Goal: Transaction & Acquisition: Purchase product/service

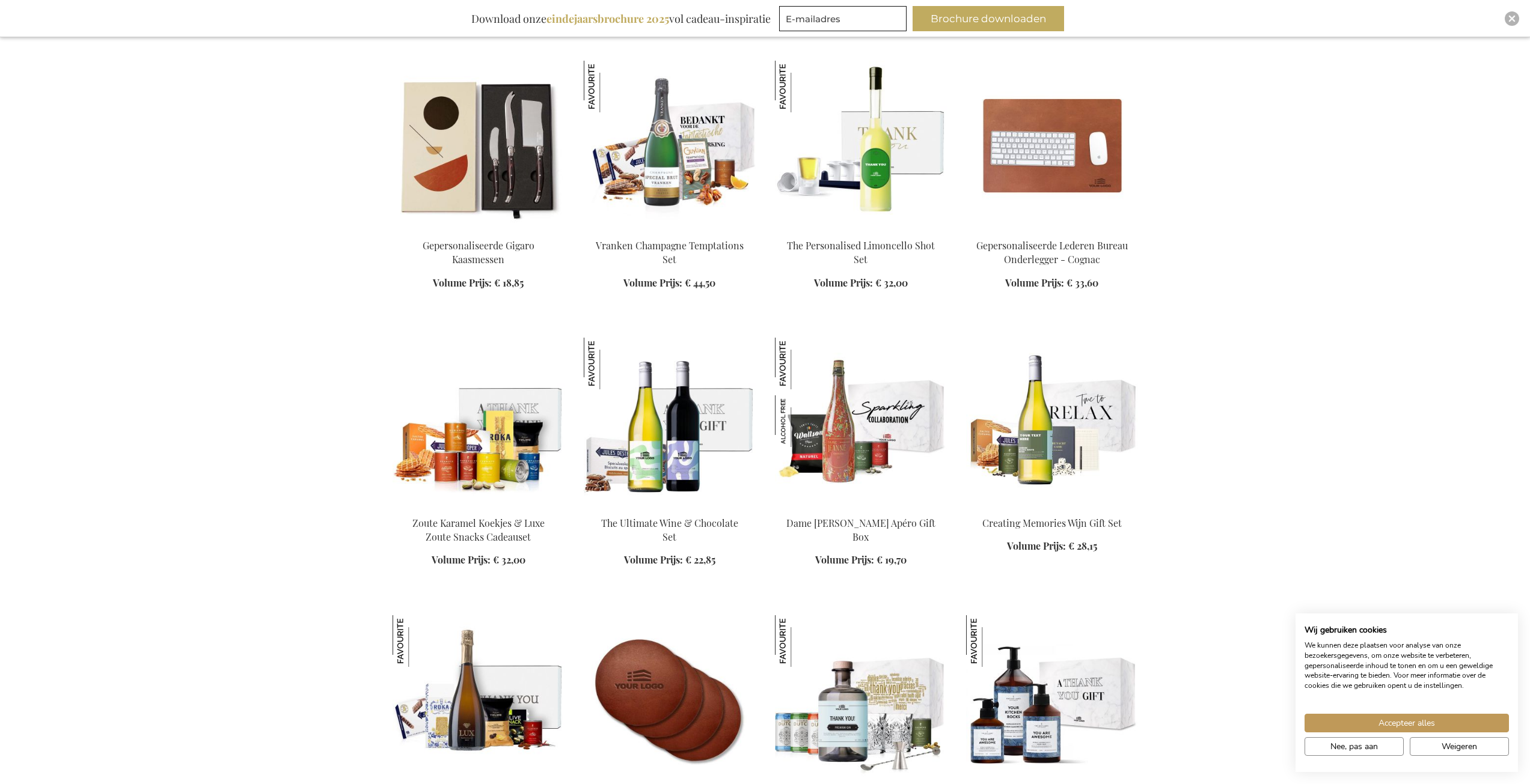
scroll to position [1502, 0]
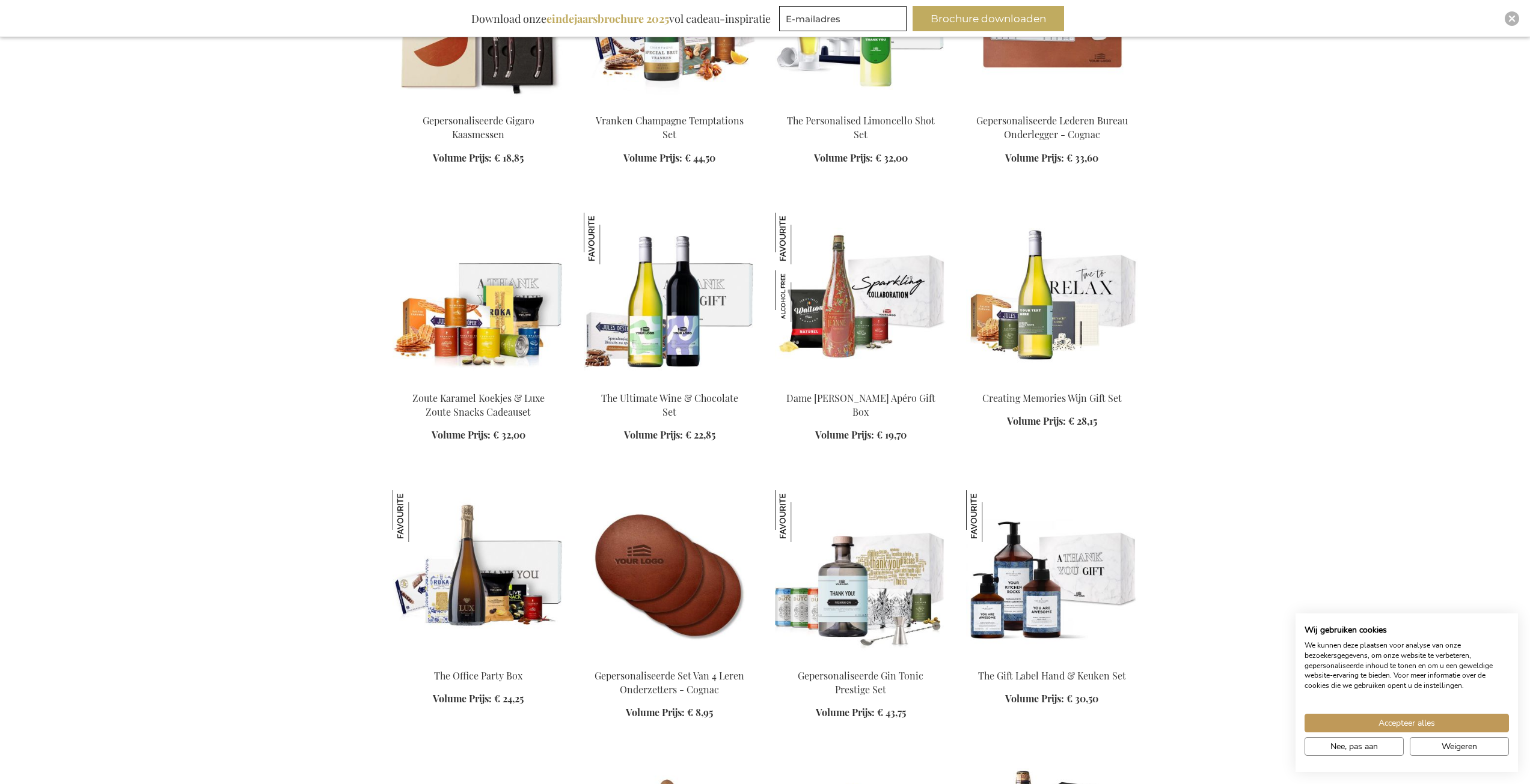
click at [730, 613] on img at bounding box center [670, 574] width 172 height 168
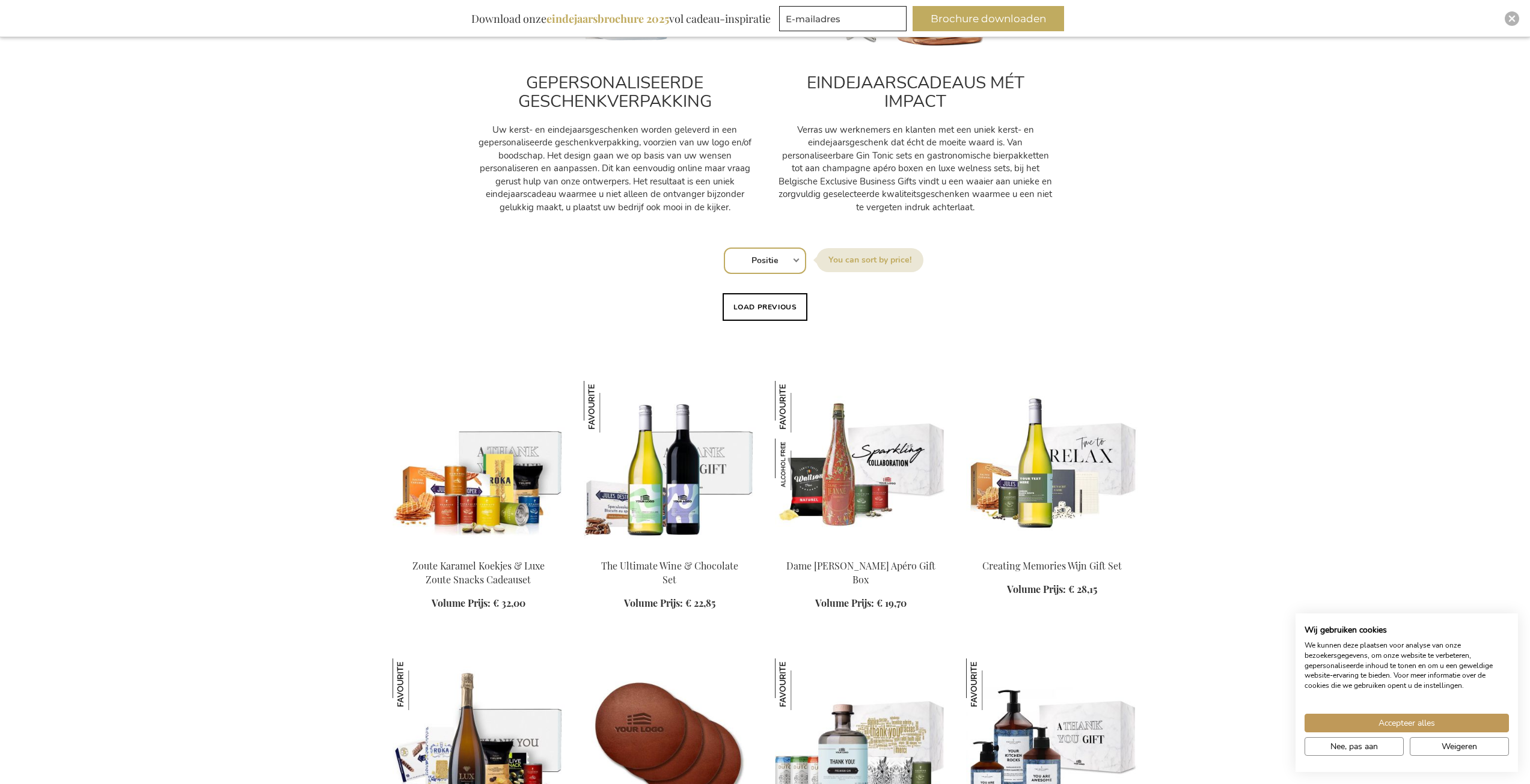
scroll to position [560, 0]
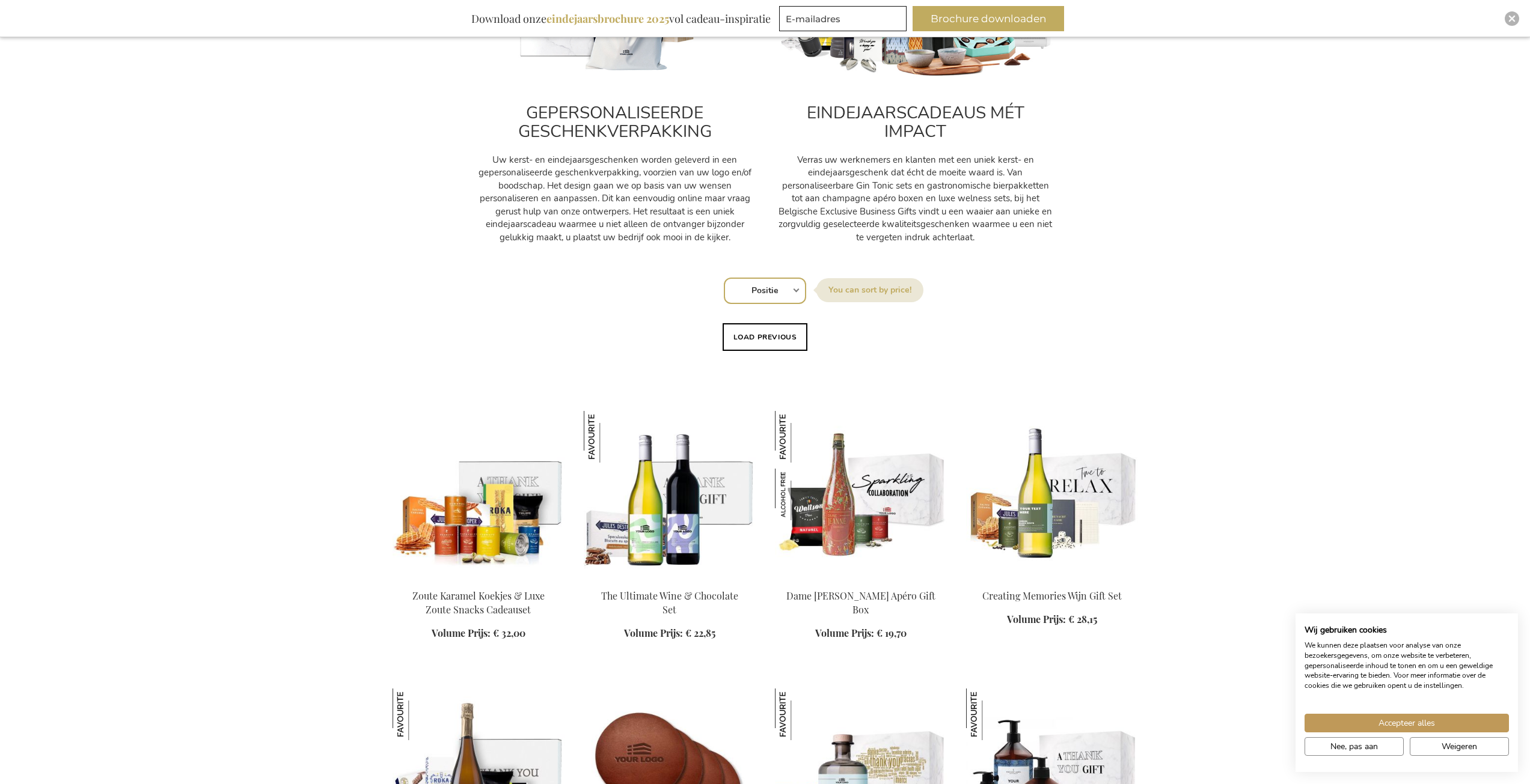
click at [797, 296] on select "Positie Best Sellers Meest bekeken Nieuw Biggest Saving Price: low to high Pric…" at bounding box center [765, 291] width 82 height 27
select select "price_asc"
click at [724, 278] on select "Positie Best Sellers Meest bekeken Nieuw Biggest Saving Price: low to high Pric…" at bounding box center [765, 291] width 82 height 27
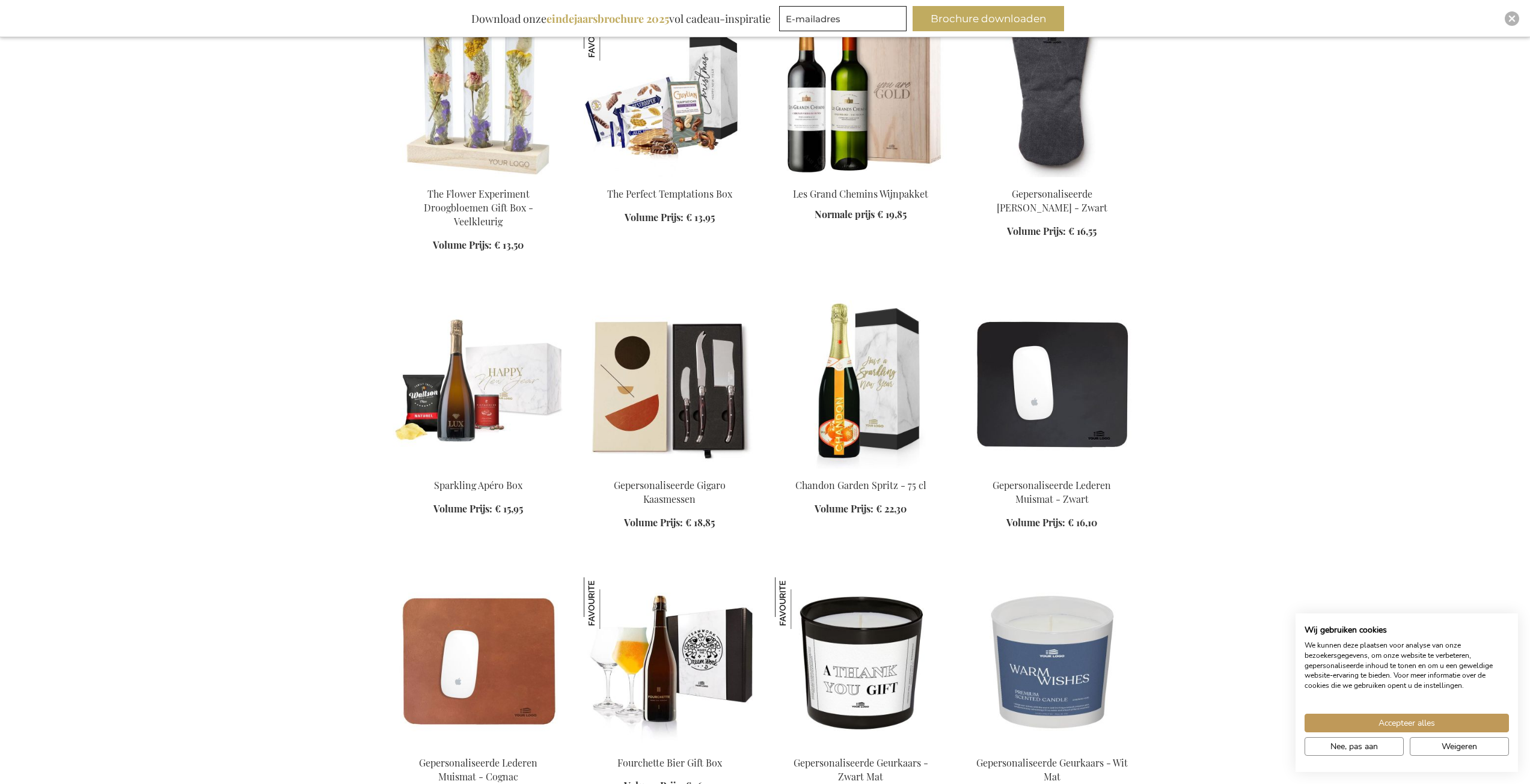
scroll to position [1322, 0]
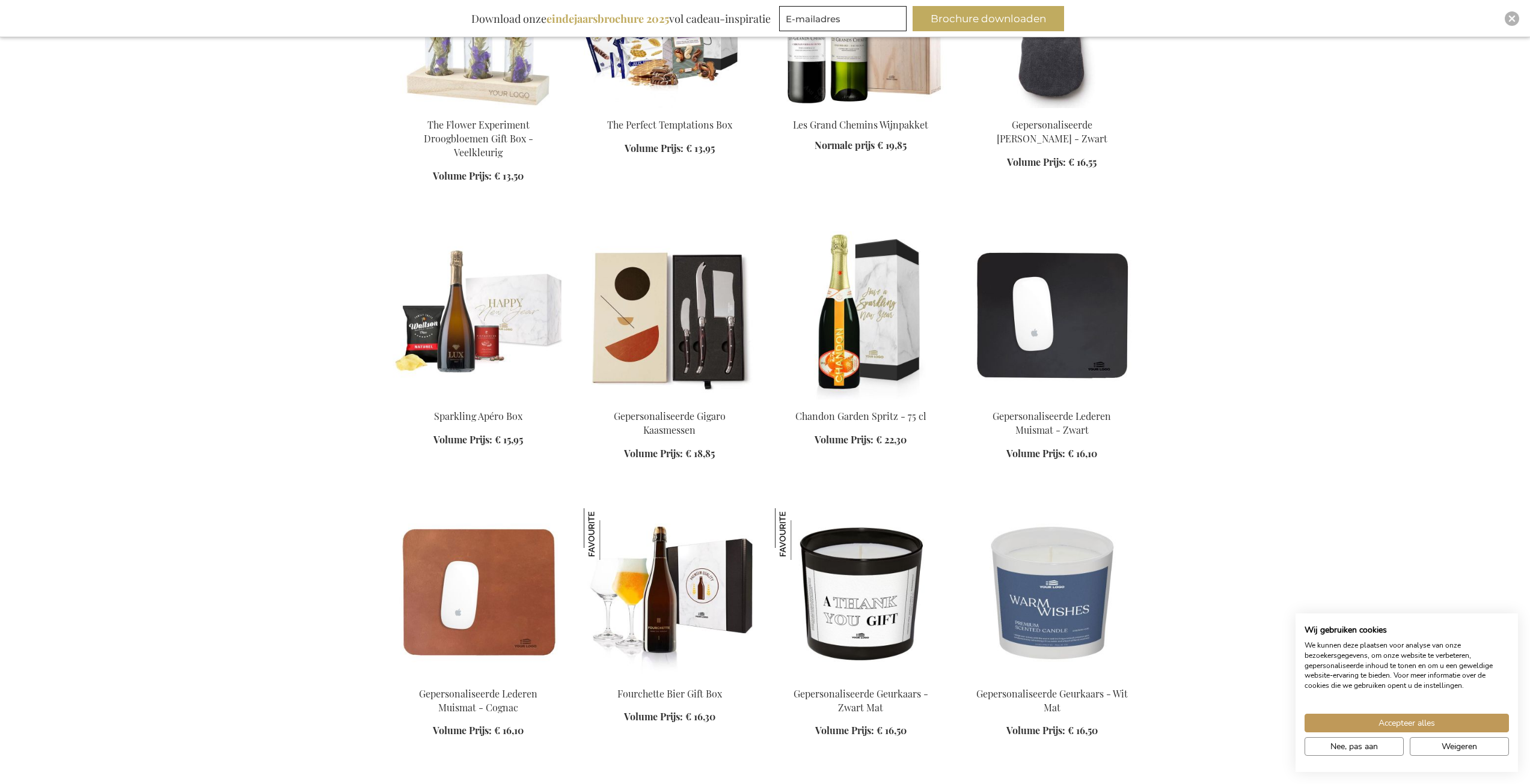
click at [684, 576] on img at bounding box center [670, 592] width 172 height 168
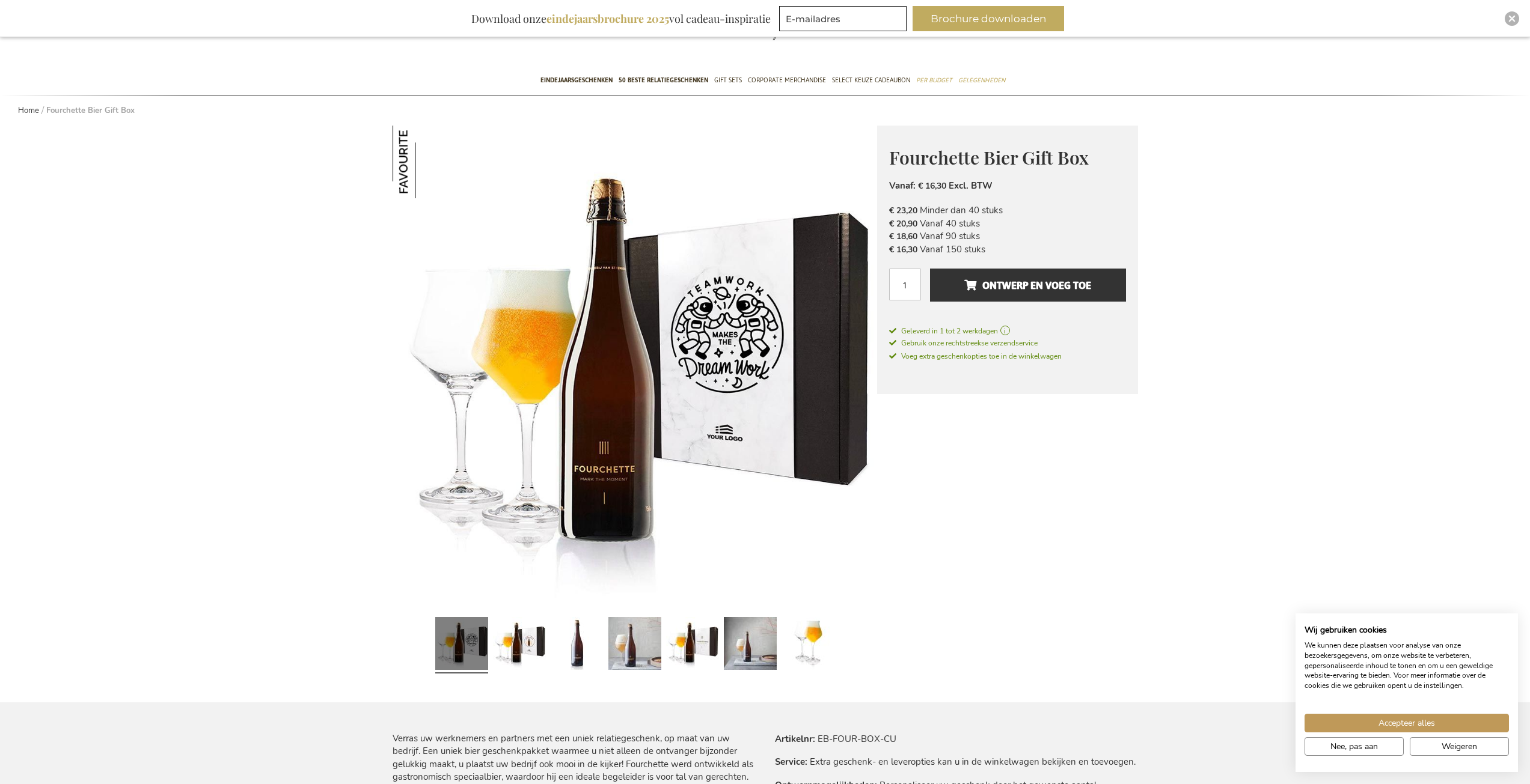
scroll to position [60, 0]
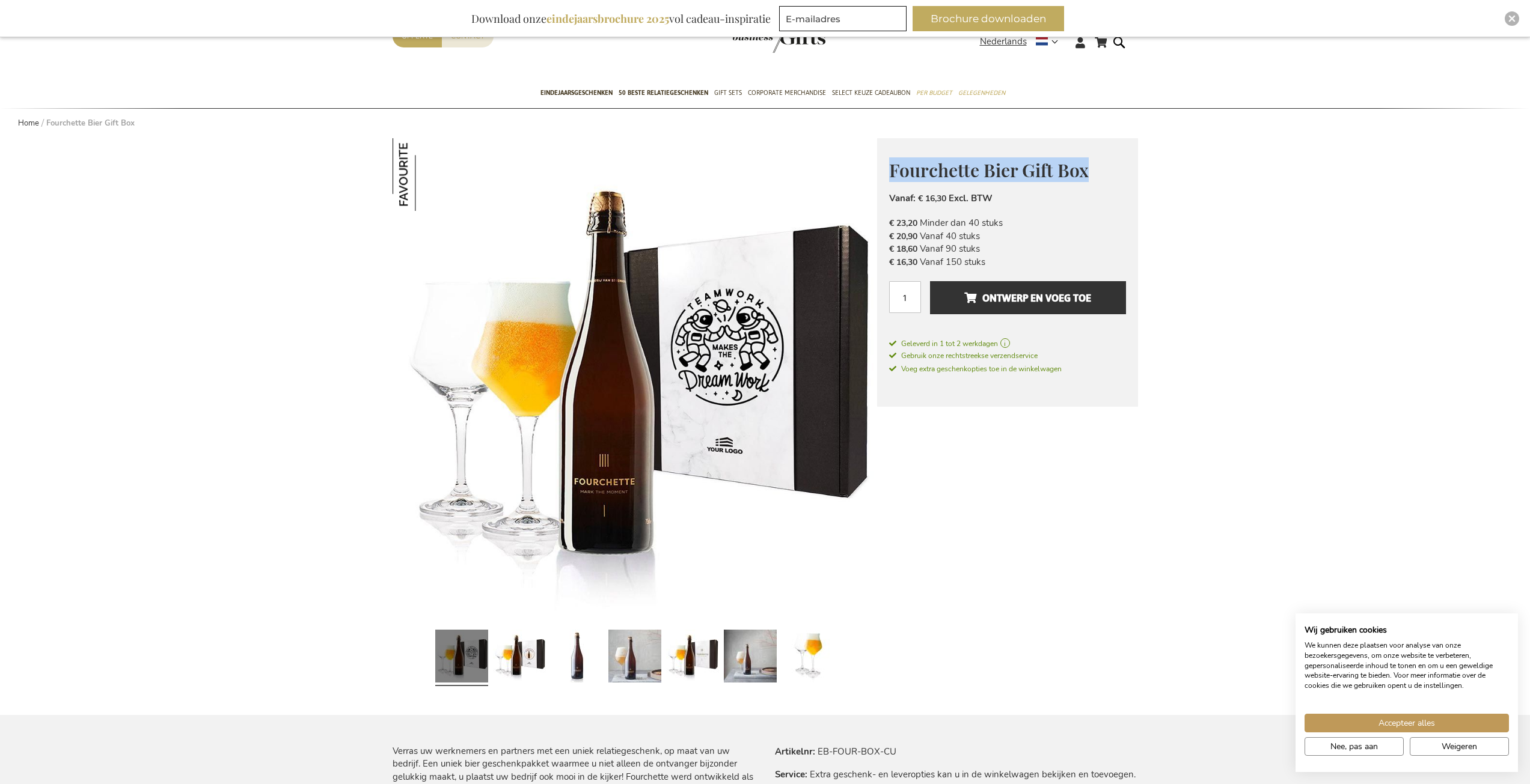
drag, startPoint x: 1088, startPoint y: 174, endPoint x: 893, endPoint y: 171, distance: 195.0
click at [893, 171] on h1 "Fourchette Bier Gift Box" at bounding box center [1007, 169] width 237 height 23
copy span "Fourchette Bier Gift Box"
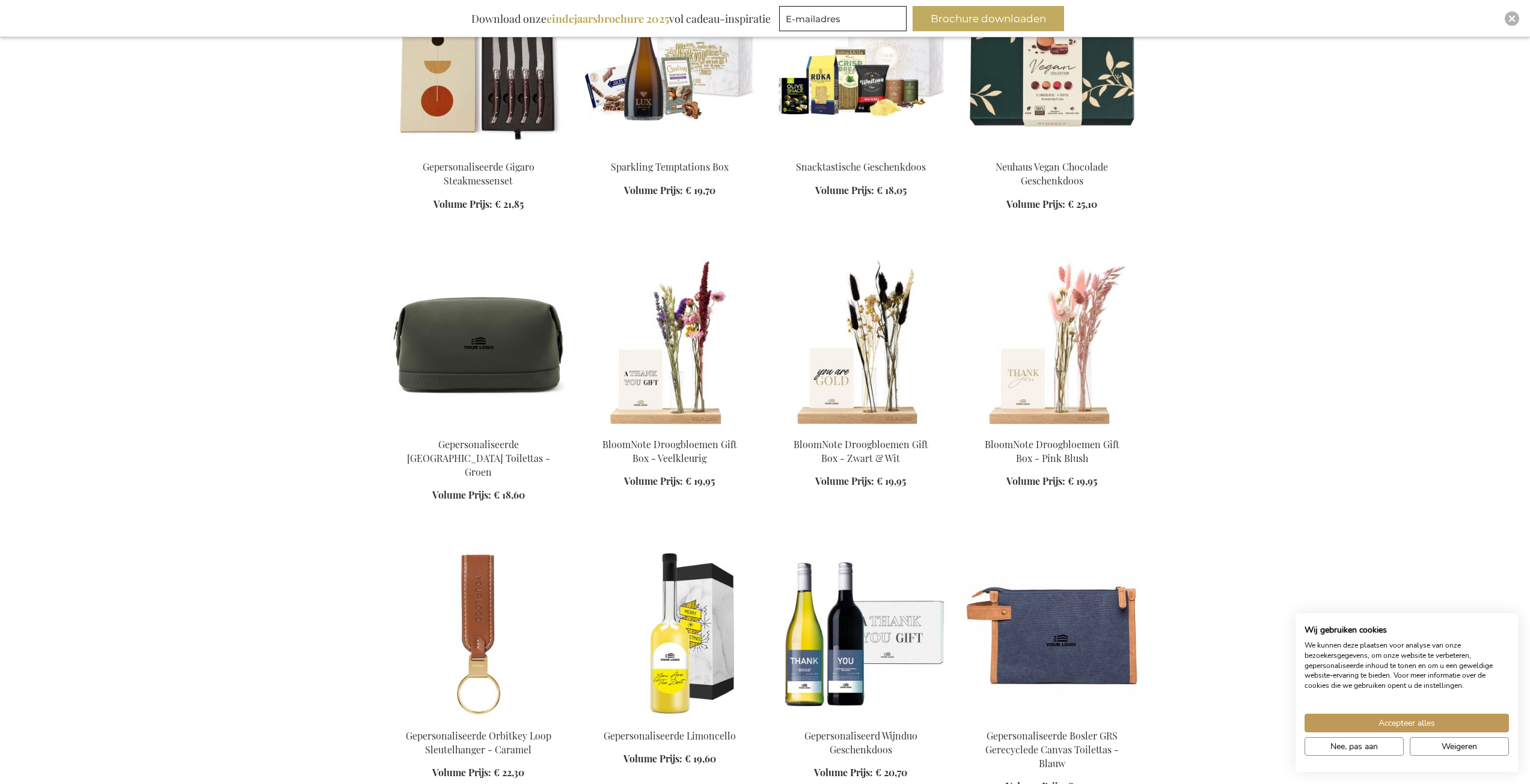
scroll to position [1784, 0]
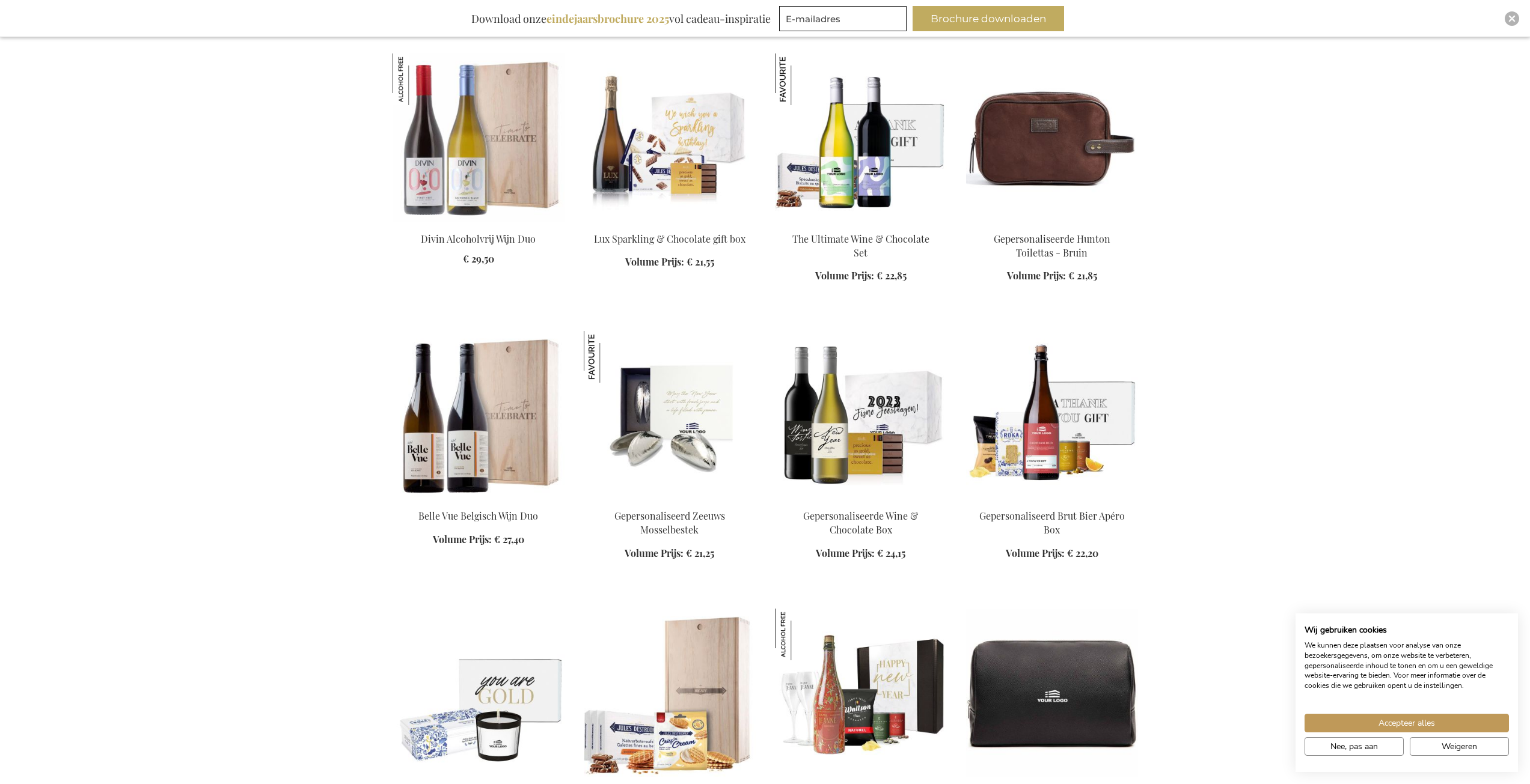
scroll to position [2445, 0]
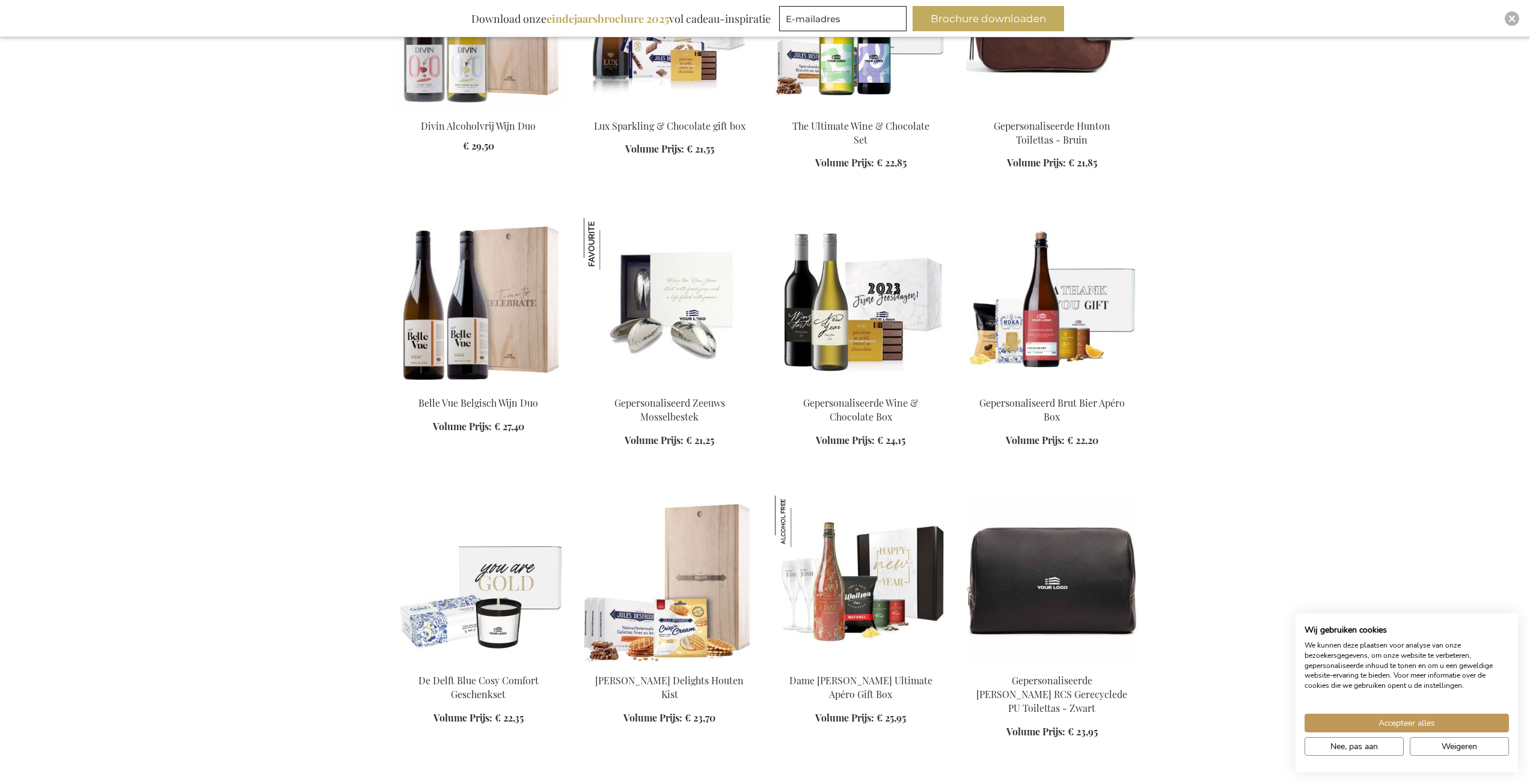
scroll to position [2625, 0]
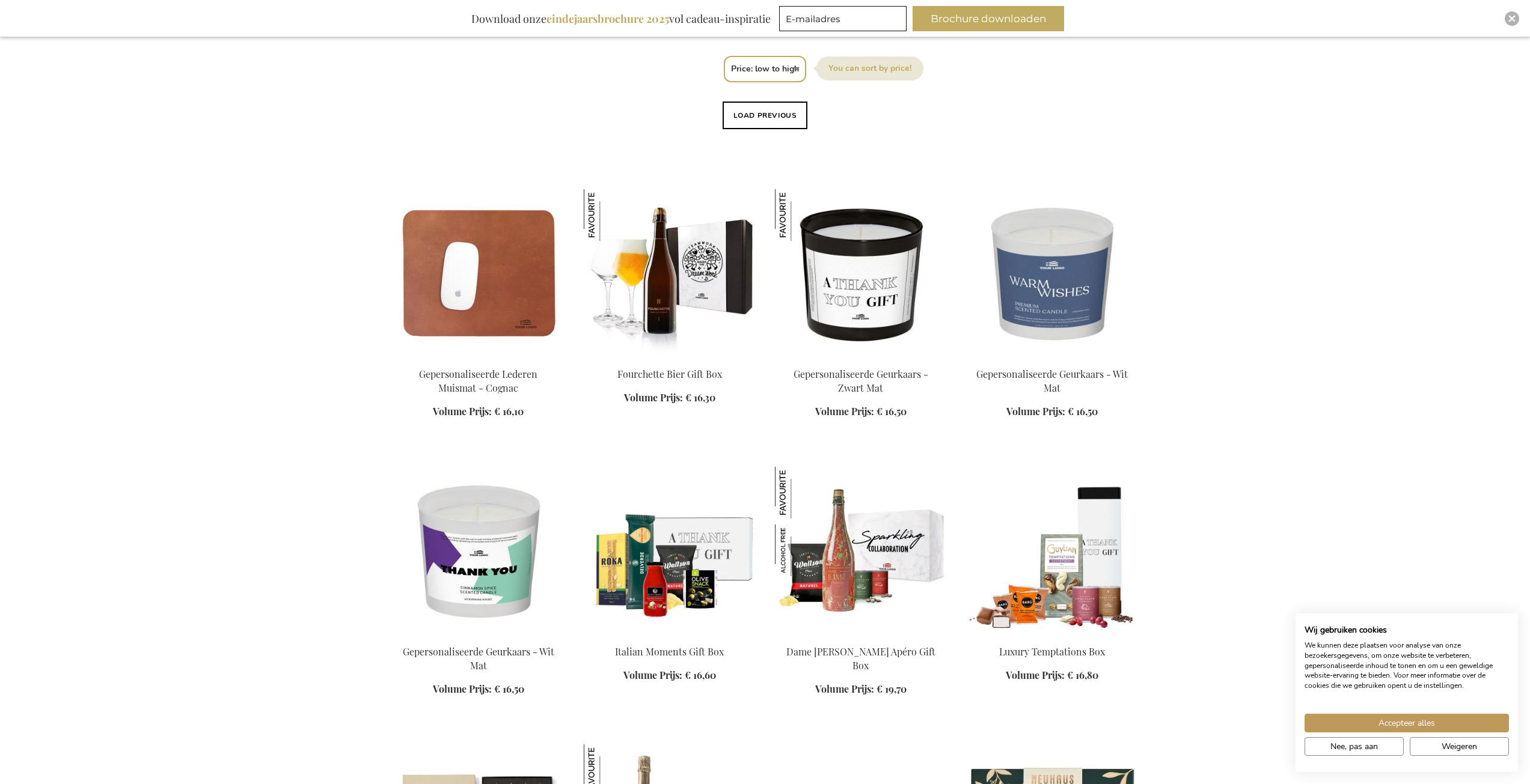
scroll to position [541, 0]
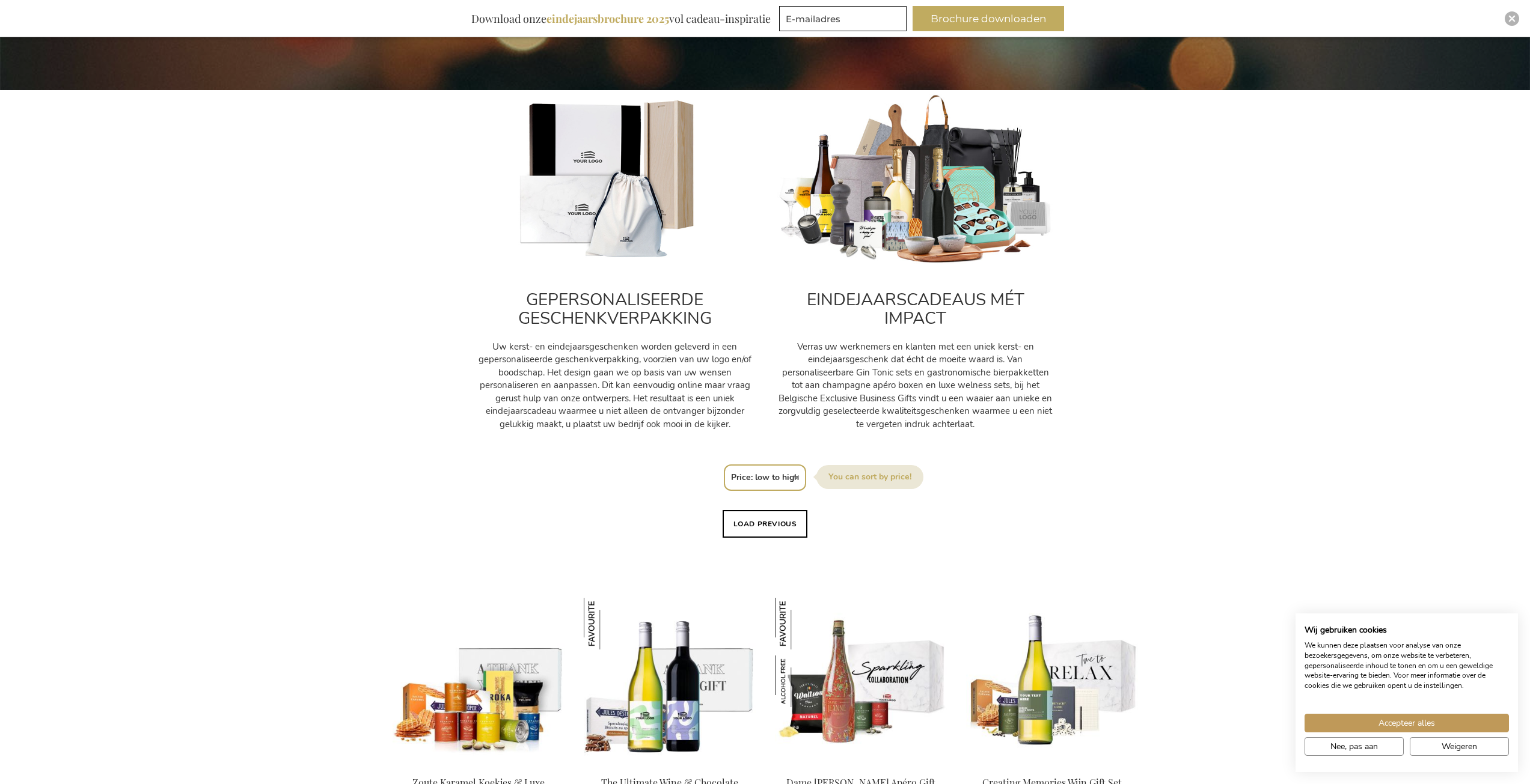
scroll to position [480, 0]
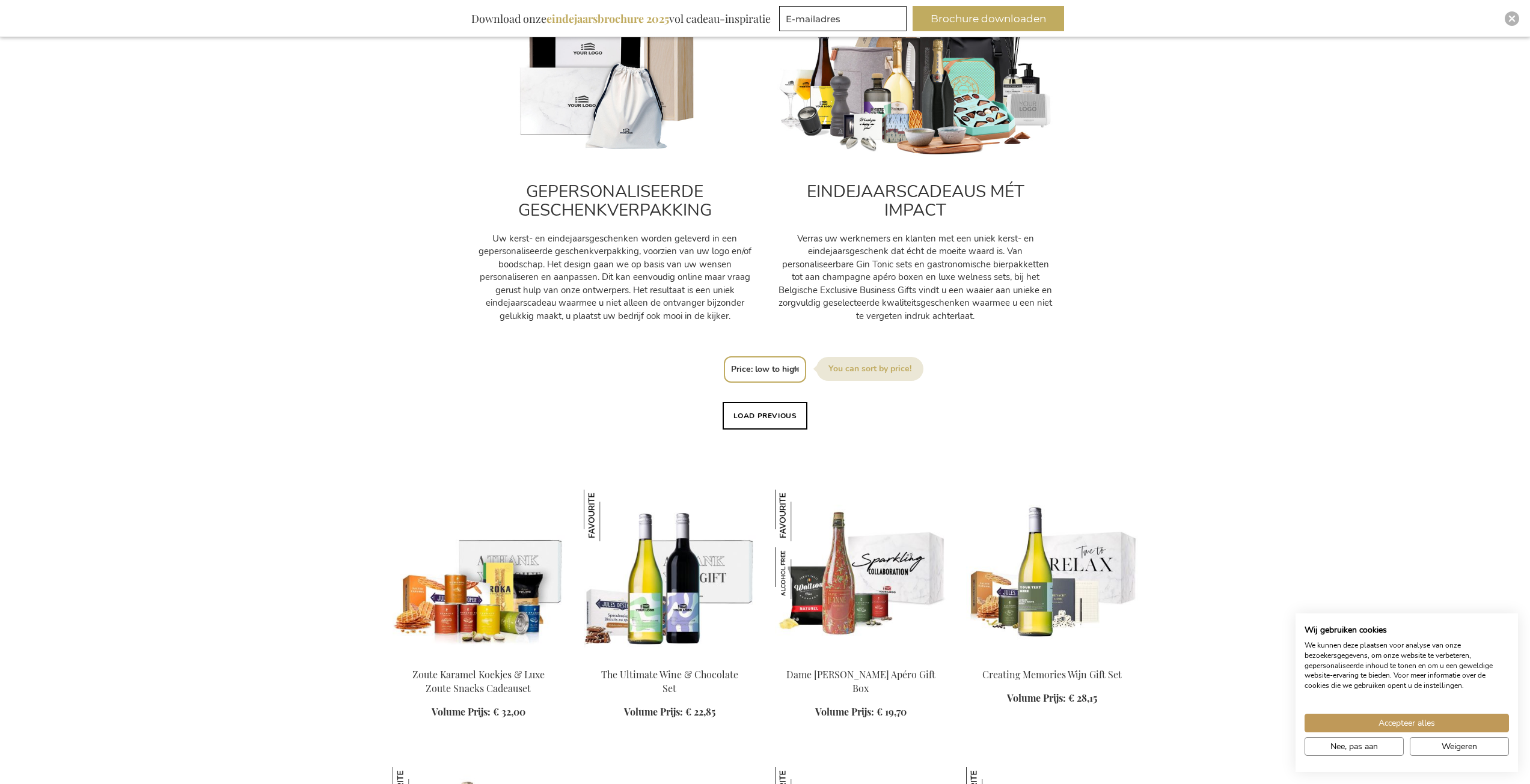
click at [775, 373] on select "Positie Best Sellers Meest bekeken Nieuw Biggest Saving Price: low to high Pric…" at bounding box center [765, 369] width 82 height 27
select select "bestsellers"
click at [724, 356] on select "Positie Best Sellers Meest bekeken Nieuw Biggest Saving Price: low to high Pric…" at bounding box center [765, 369] width 82 height 27
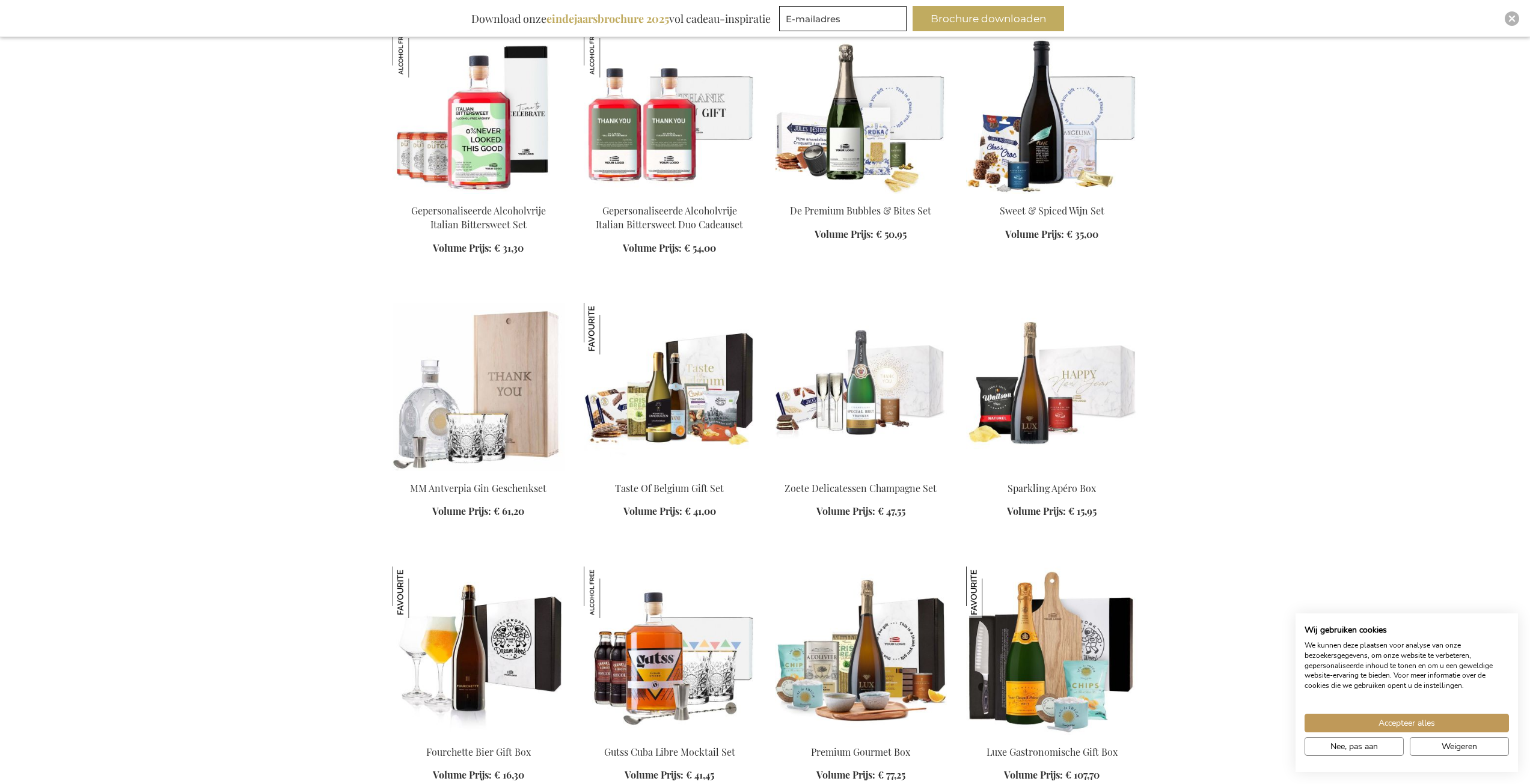
scroll to position [1622, 0]
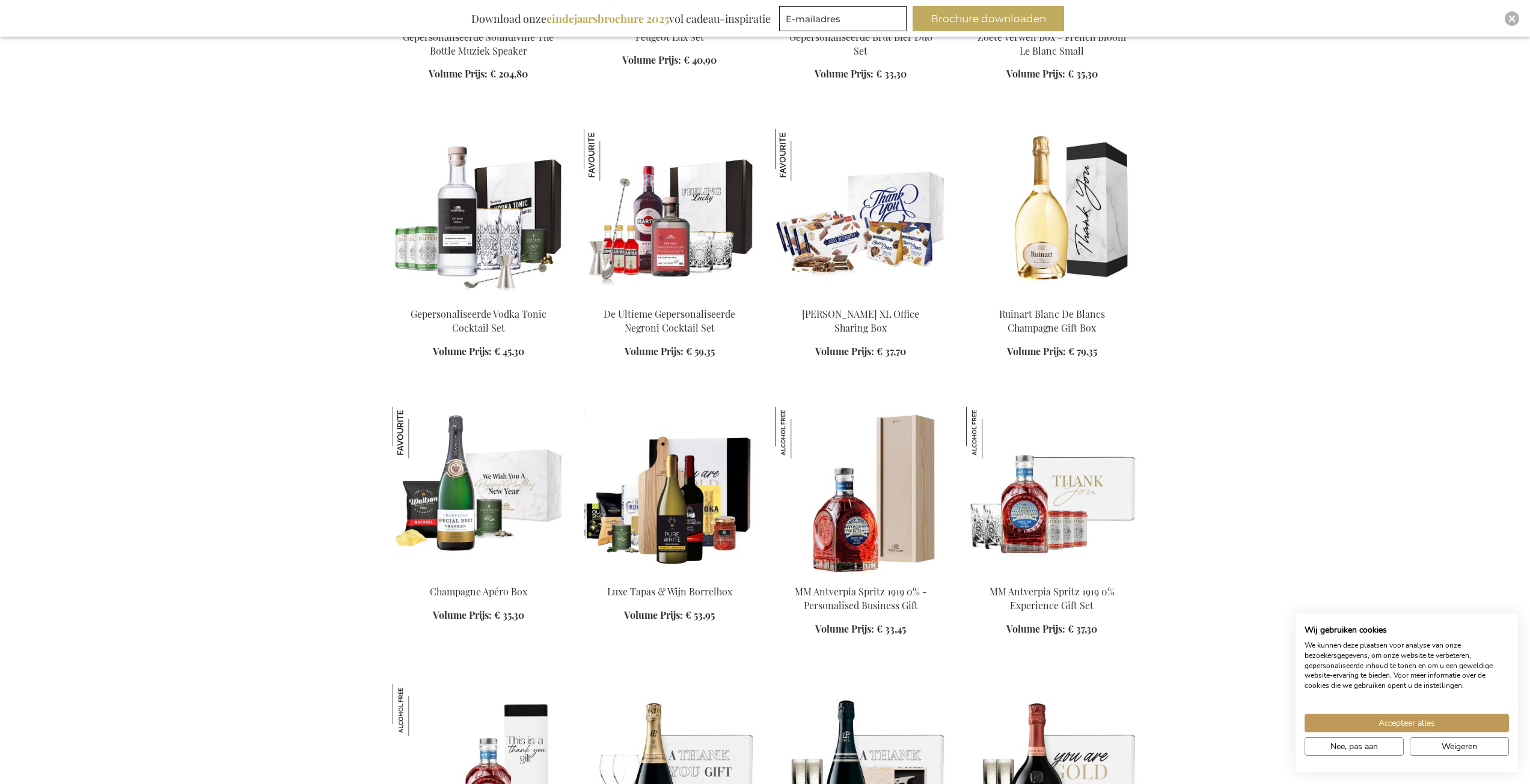
scroll to position [2584, 0]
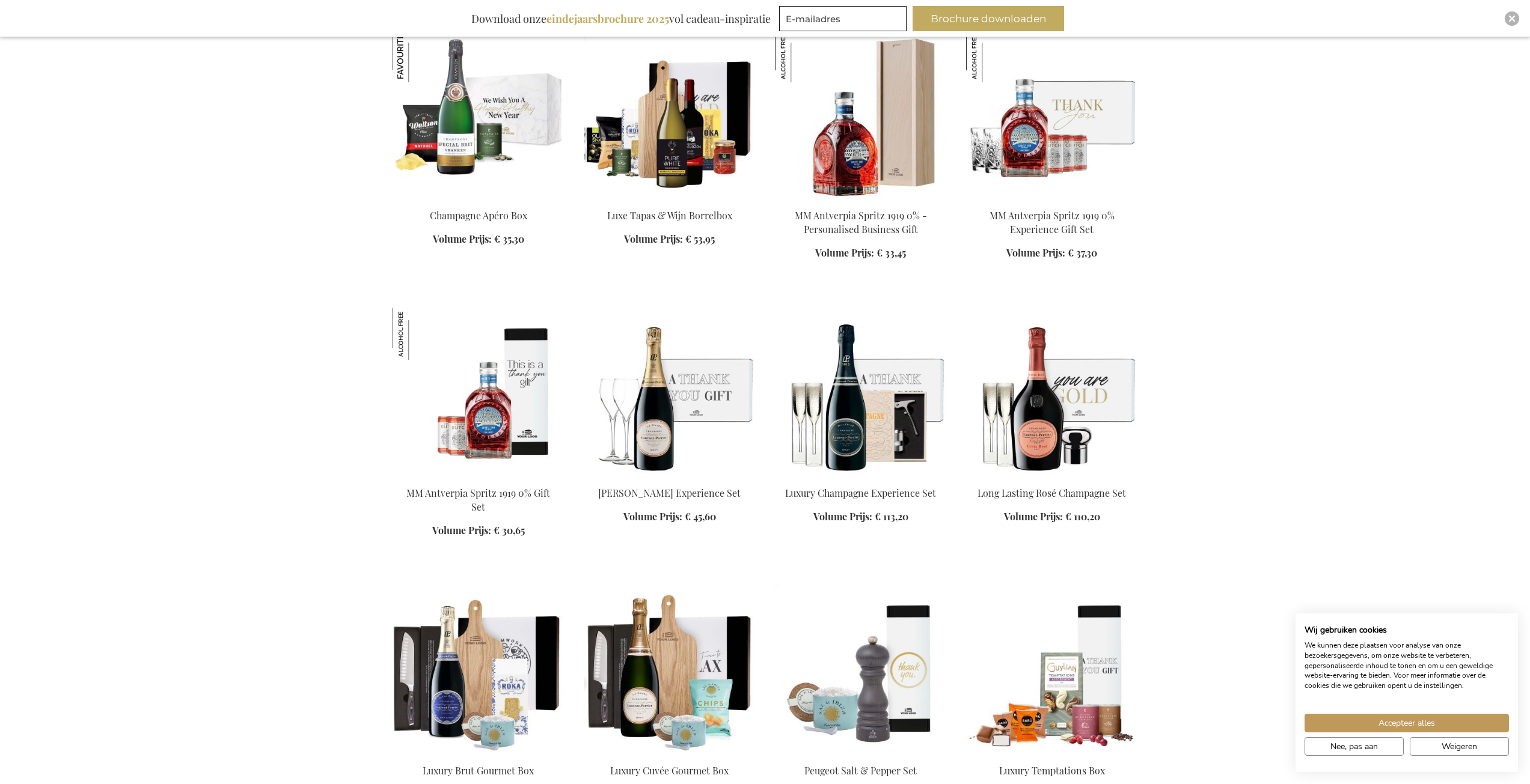
scroll to position [3004, 0]
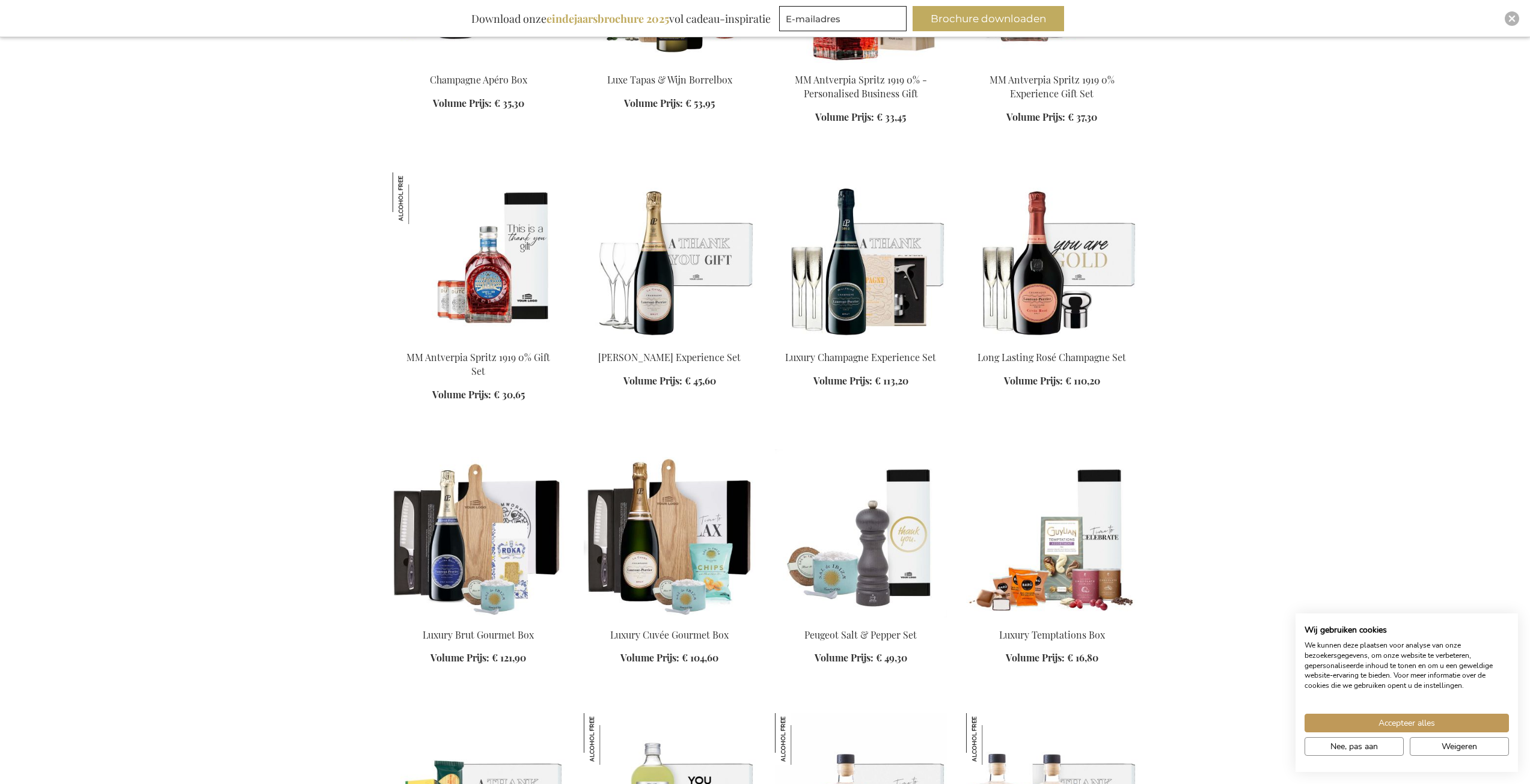
click at [1124, 534] on img at bounding box center [1052, 533] width 172 height 168
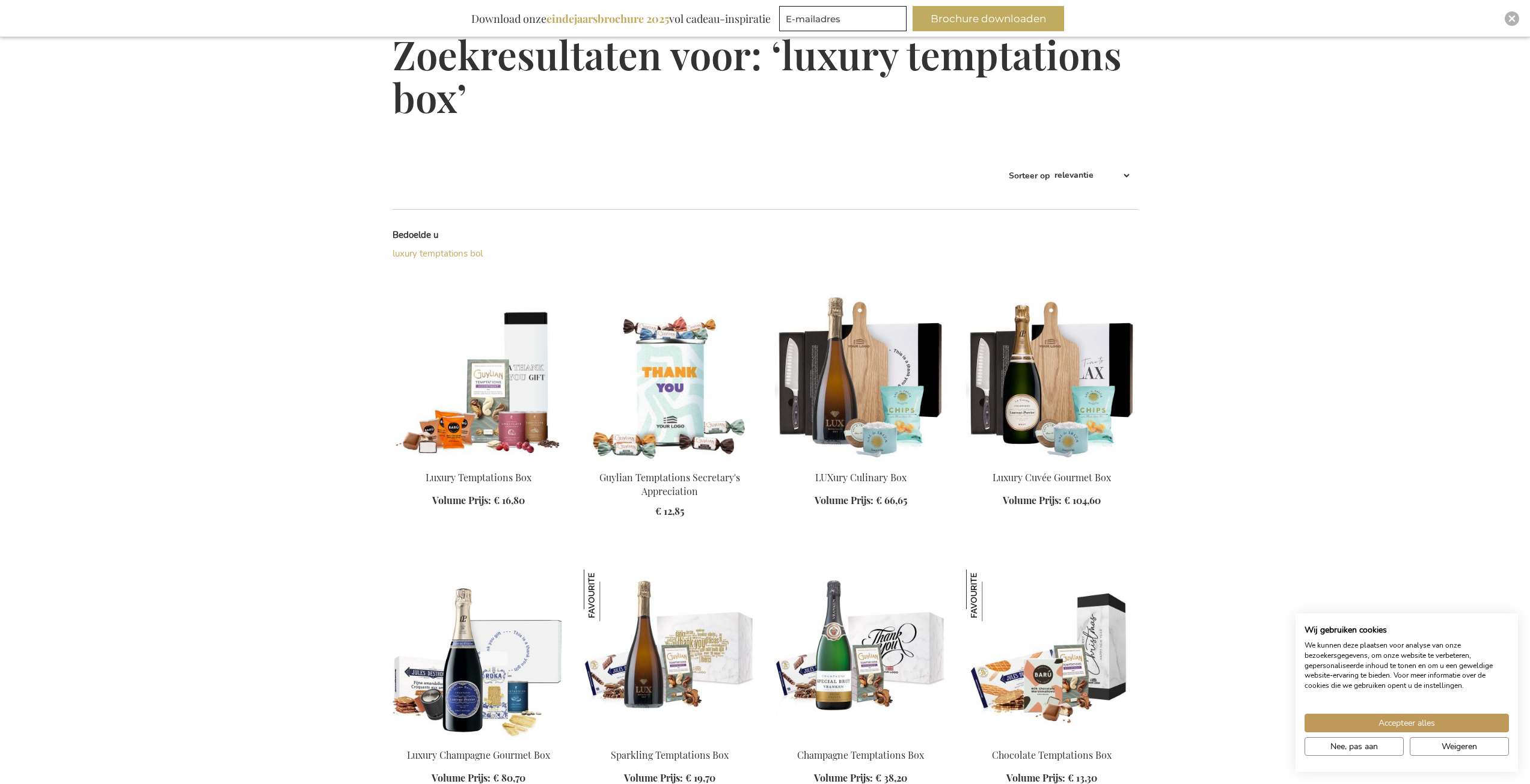
scroll to position [60, 0]
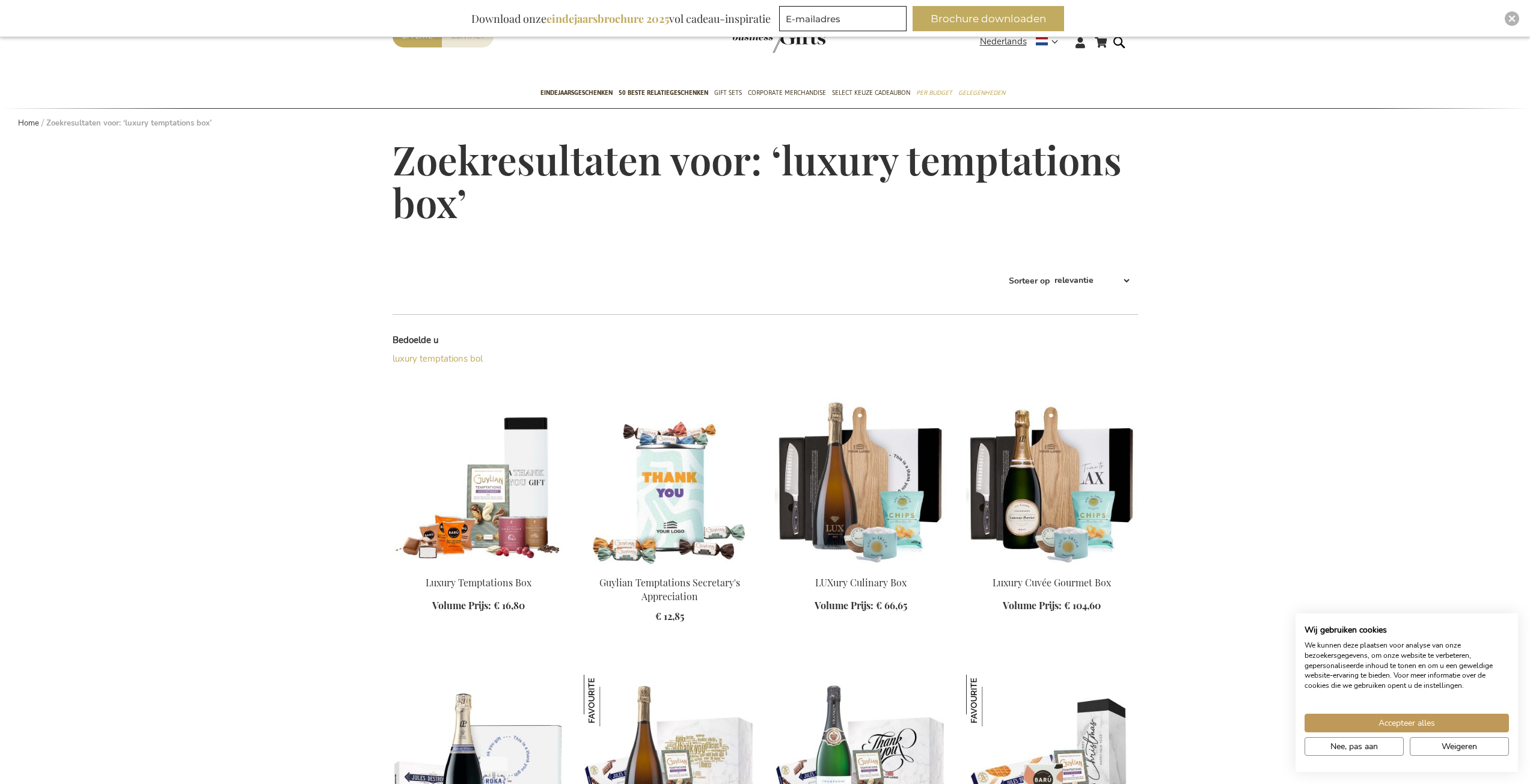
click at [655, 514] on img at bounding box center [670, 481] width 172 height 168
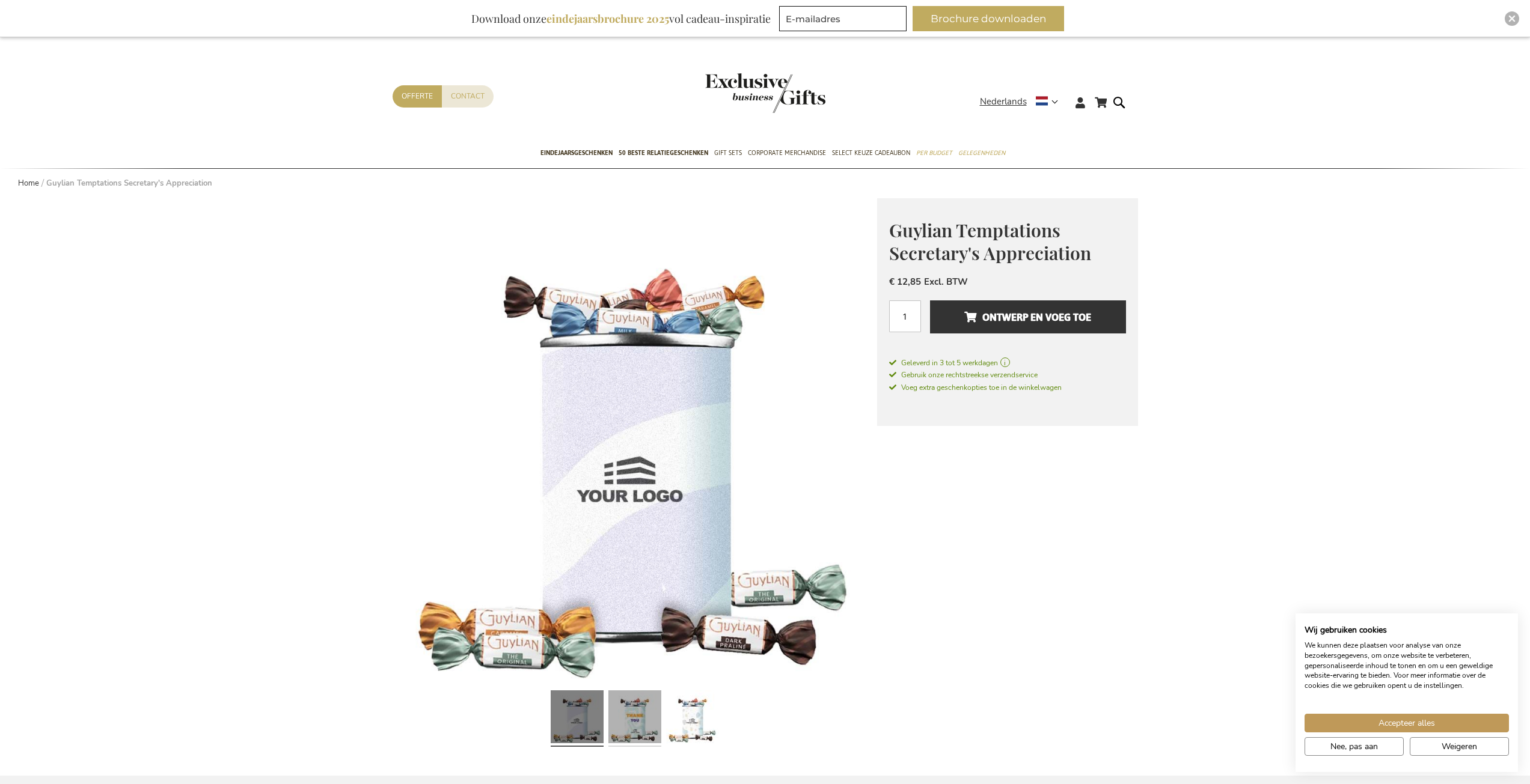
click at [627, 719] on link at bounding box center [634, 719] width 53 height 66
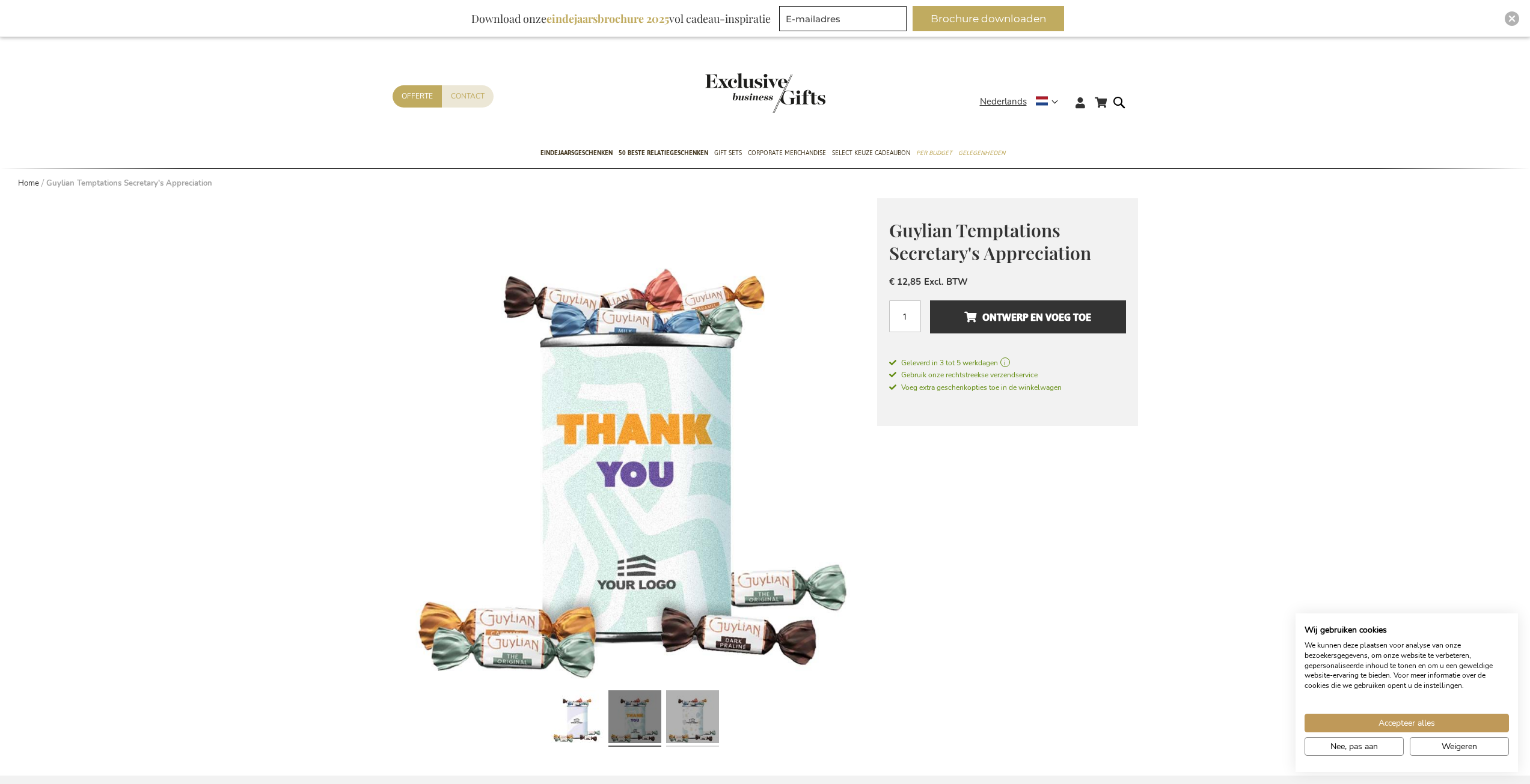
click at [688, 729] on link at bounding box center [692, 719] width 53 height 66
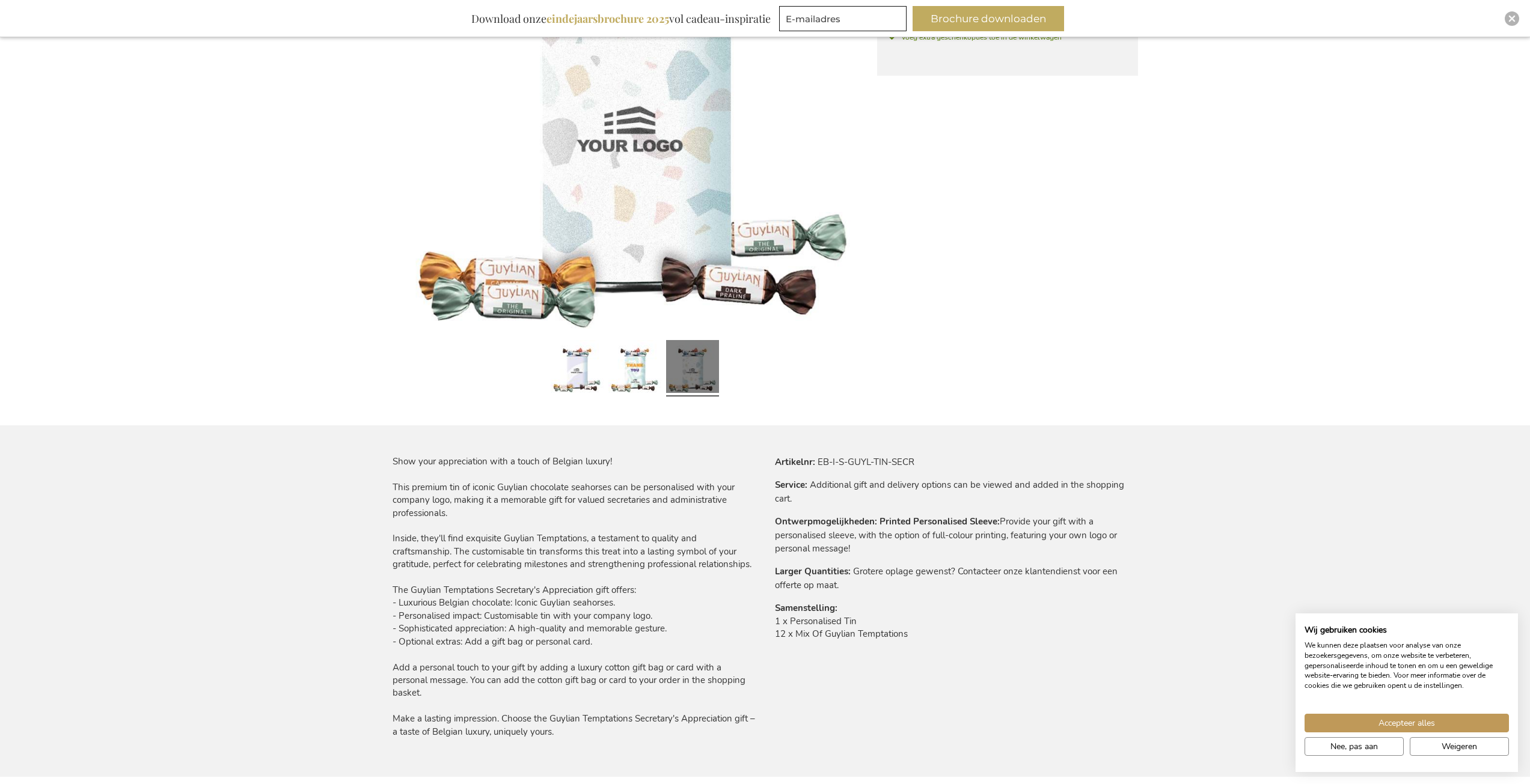
scroll to position [361, 0]
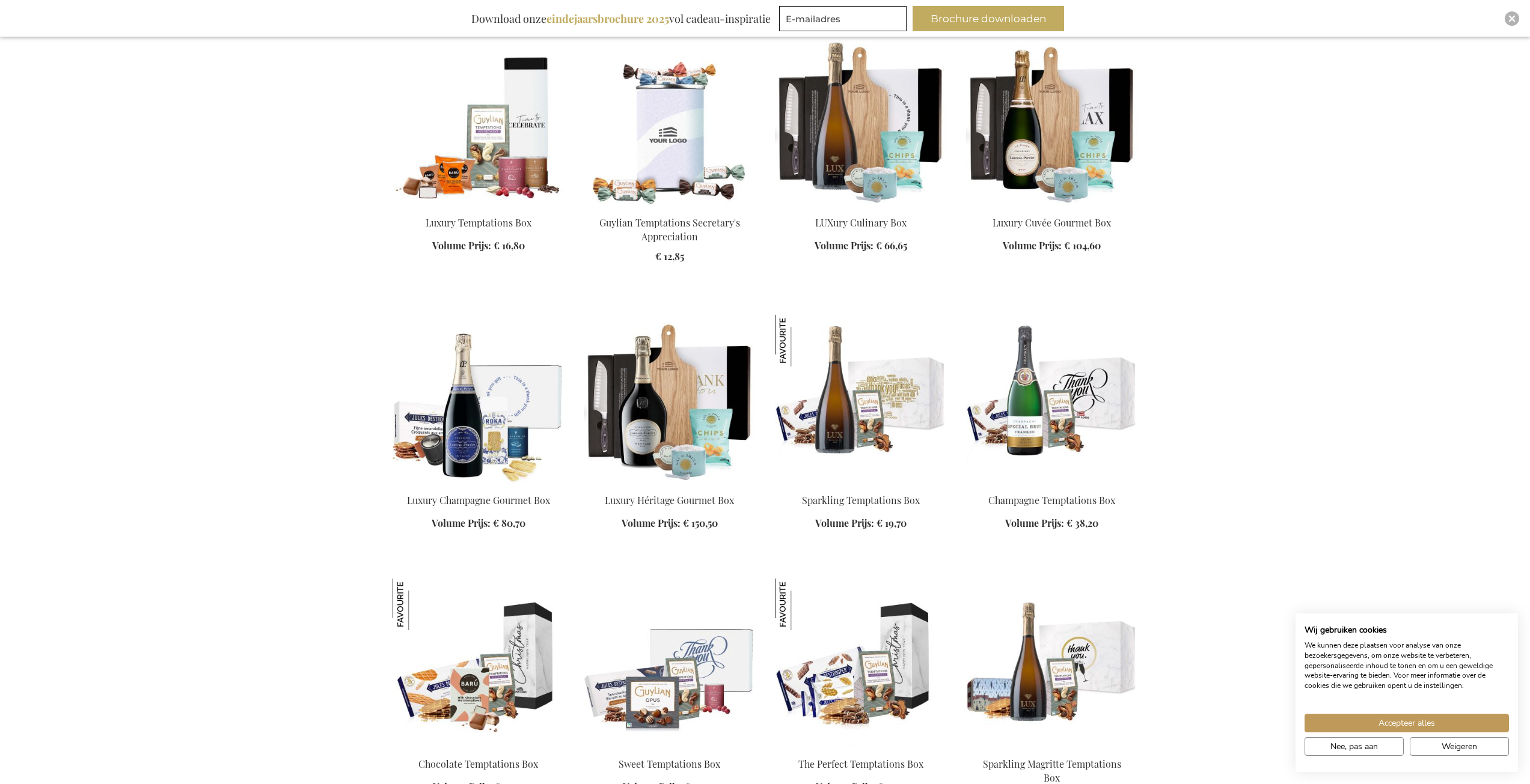
click at [531, 138] on img at bounding box center [478, 121] width 172 height 168
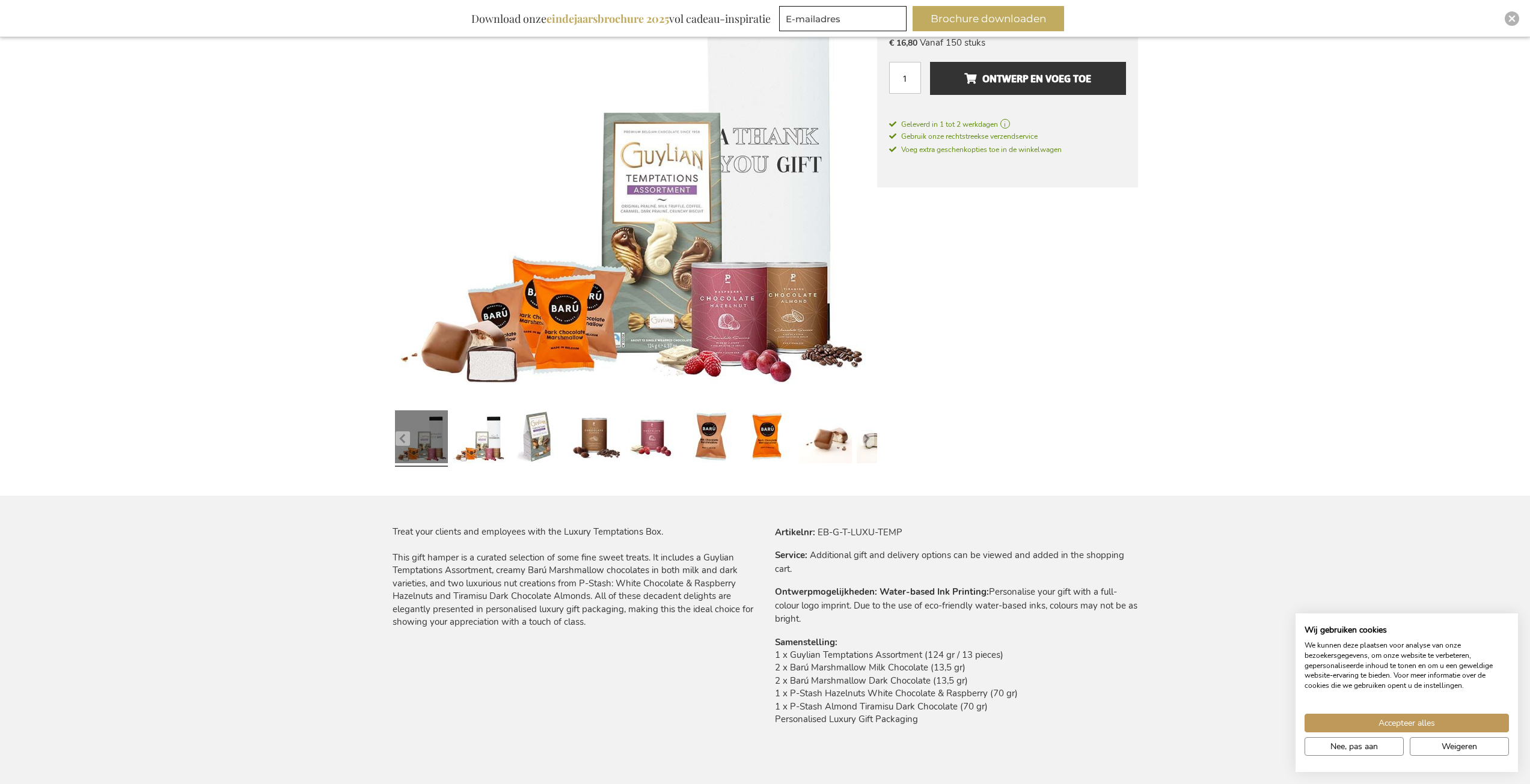
scroll to position [301, 0]
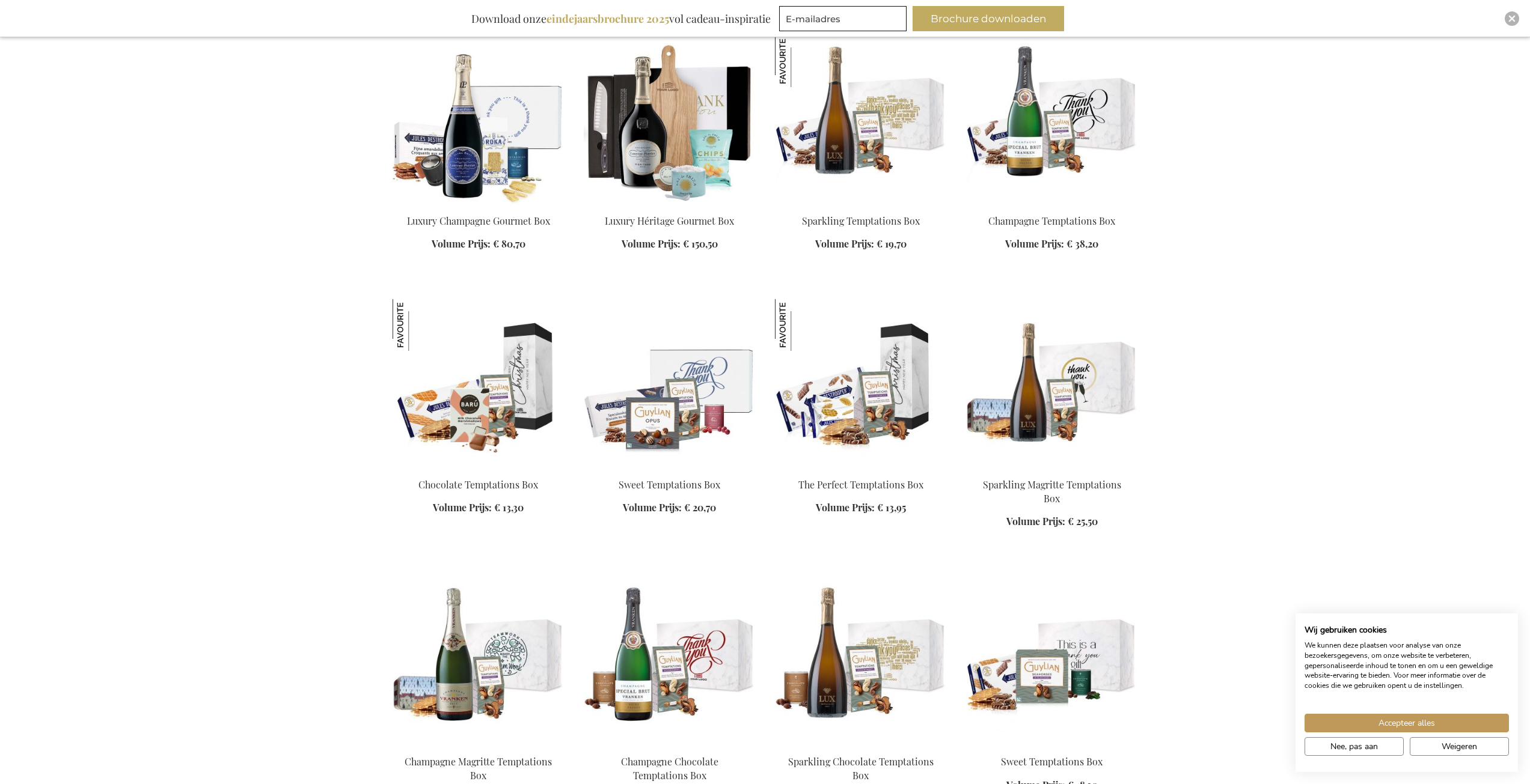
scroll to position [721, 0]
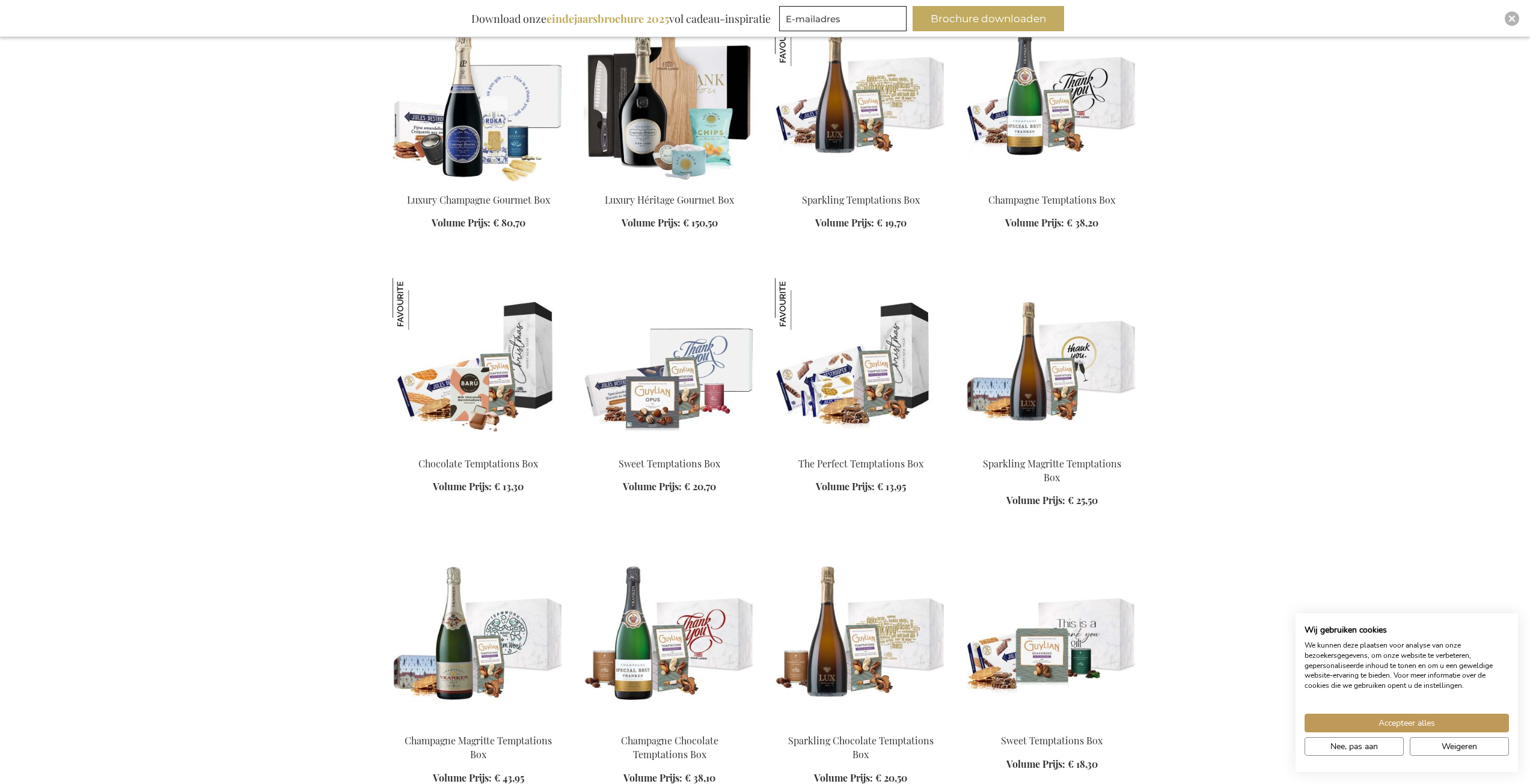
click at [485, 376] on img at bounding box center [478, 362] width 172 height 168
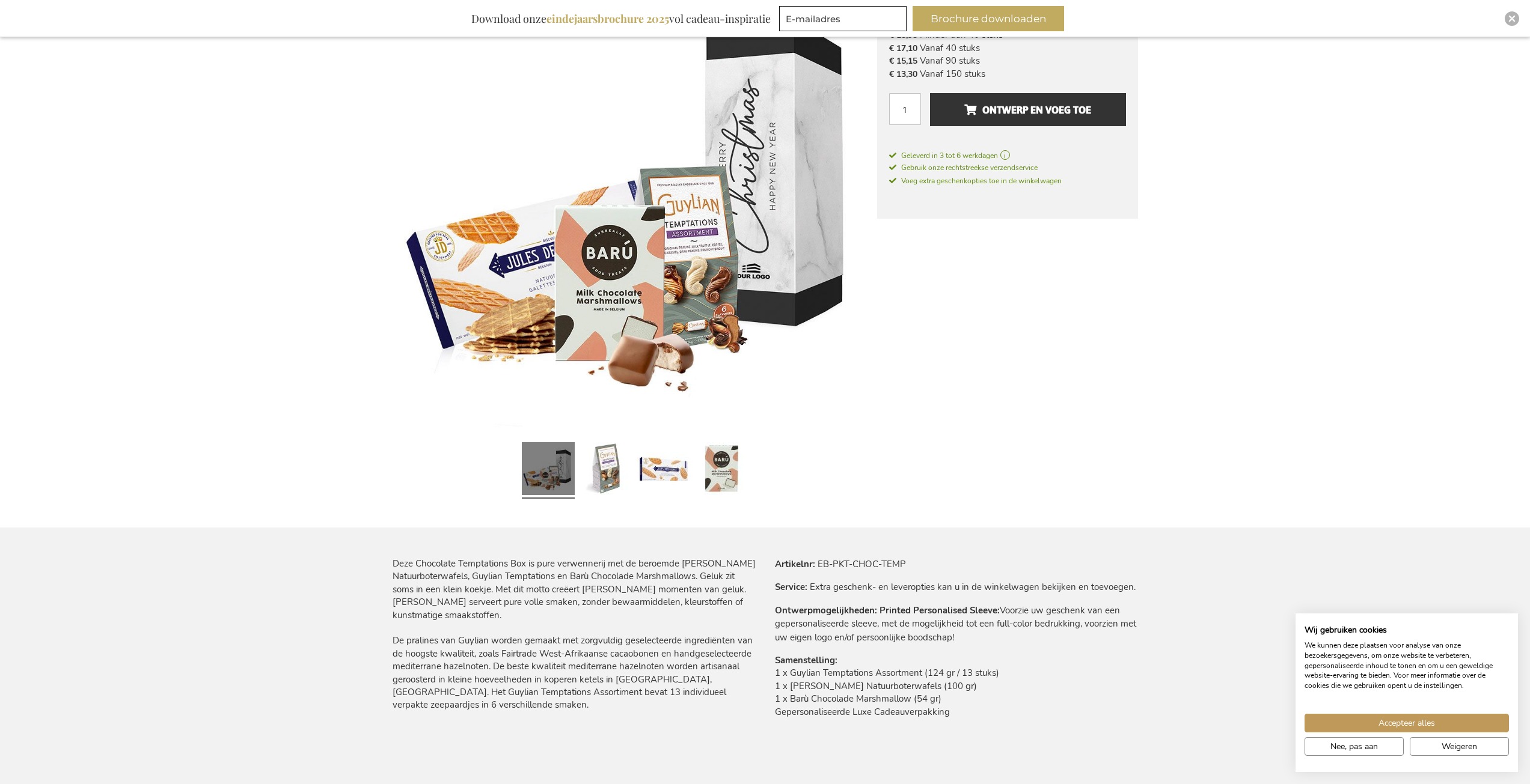
scroll to position [361, 0]
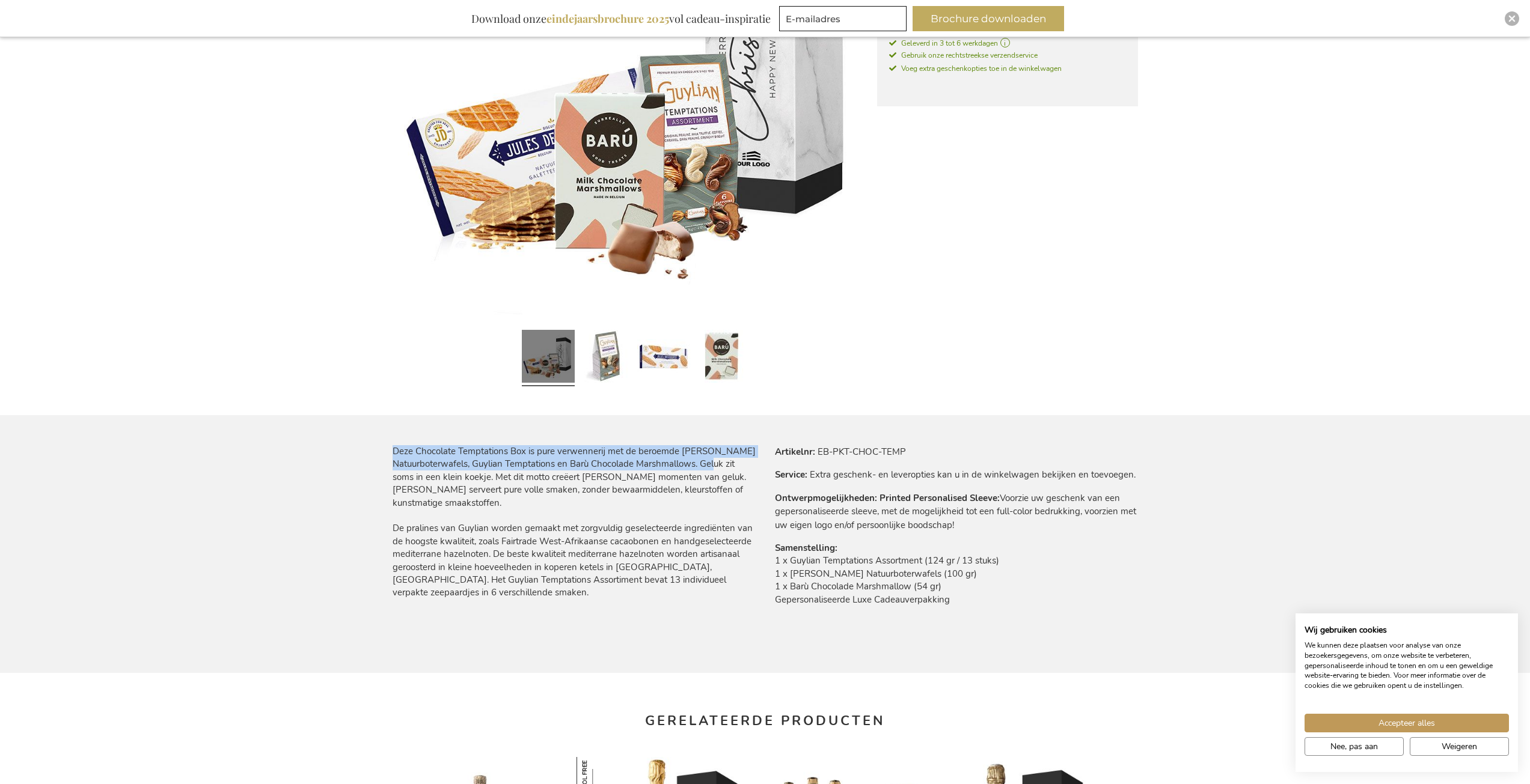
drag, startPoint x: 394, startPoint y: 450, endPoint x: 704, endPoint y: 464, distance: 310.3
click at [704, 464] on div "Deze Chocolate Temptations Box is pure verwennerij met de beroemde Jules Destro…" at bounding box center [574, 522] width 363 height 154
copy div "Deze Chocolate Temptations Box is pure verwennerij met de beroemde Jules Destro…"
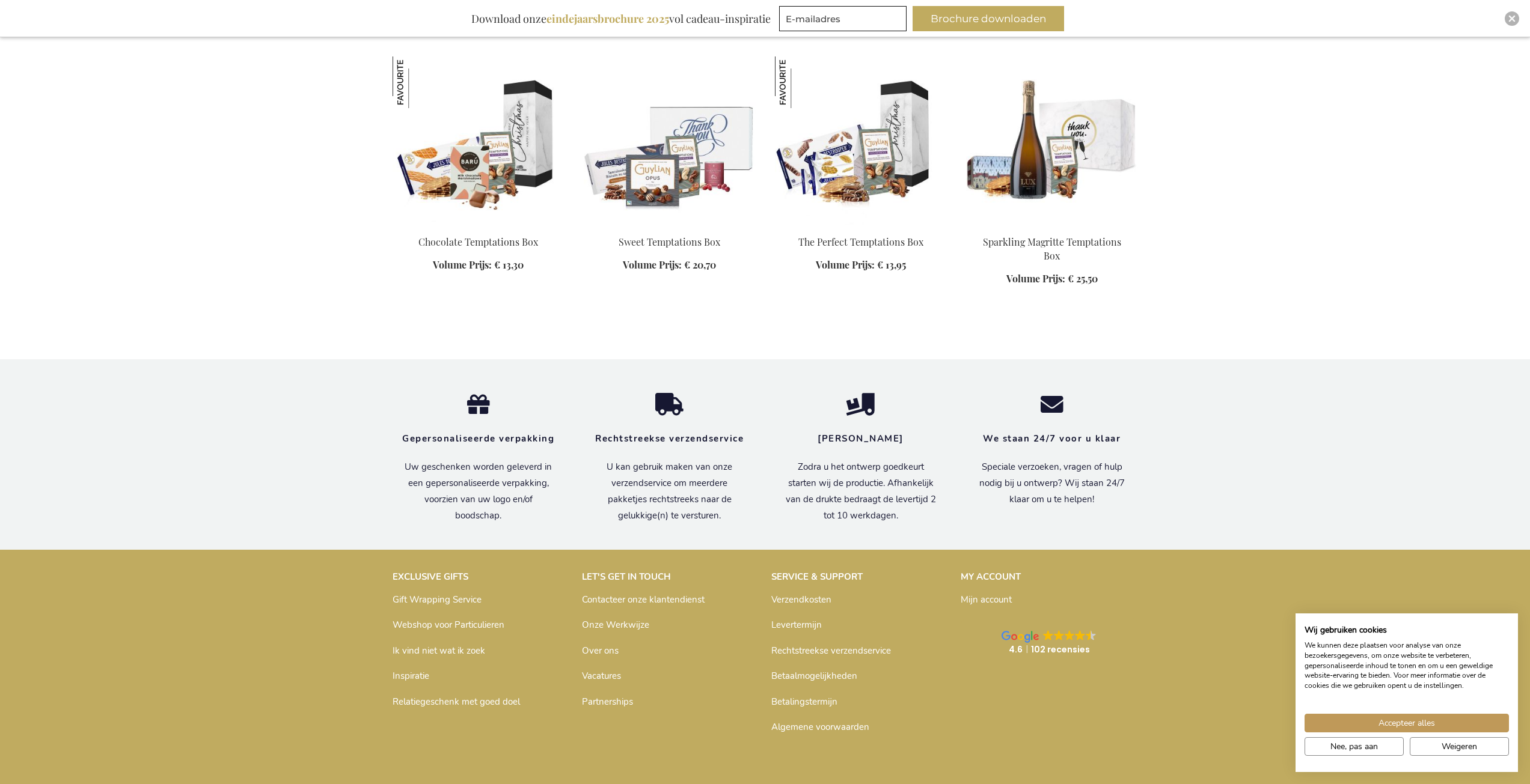
scroll to position [961, 0]
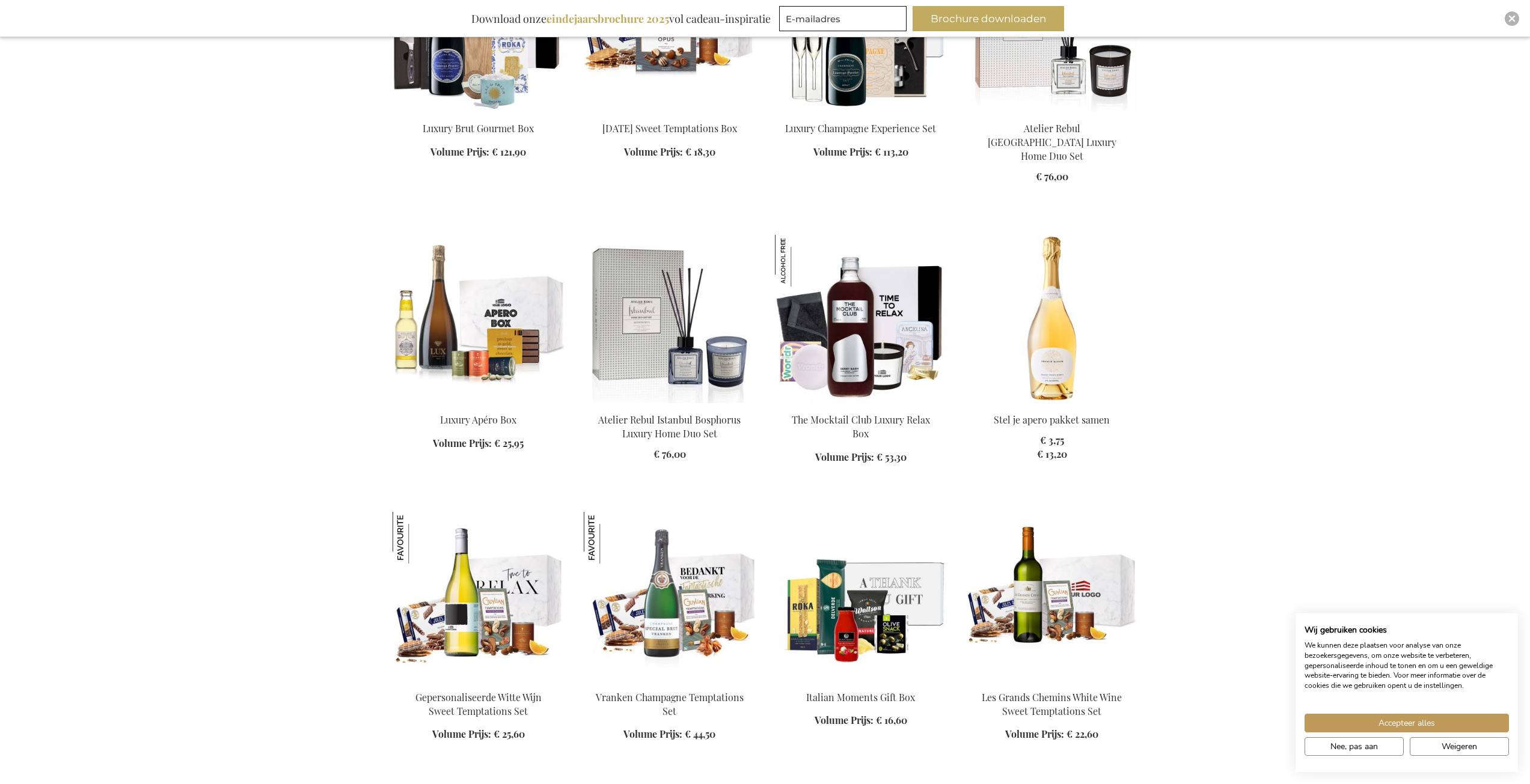
scroll to position [1683, 0]
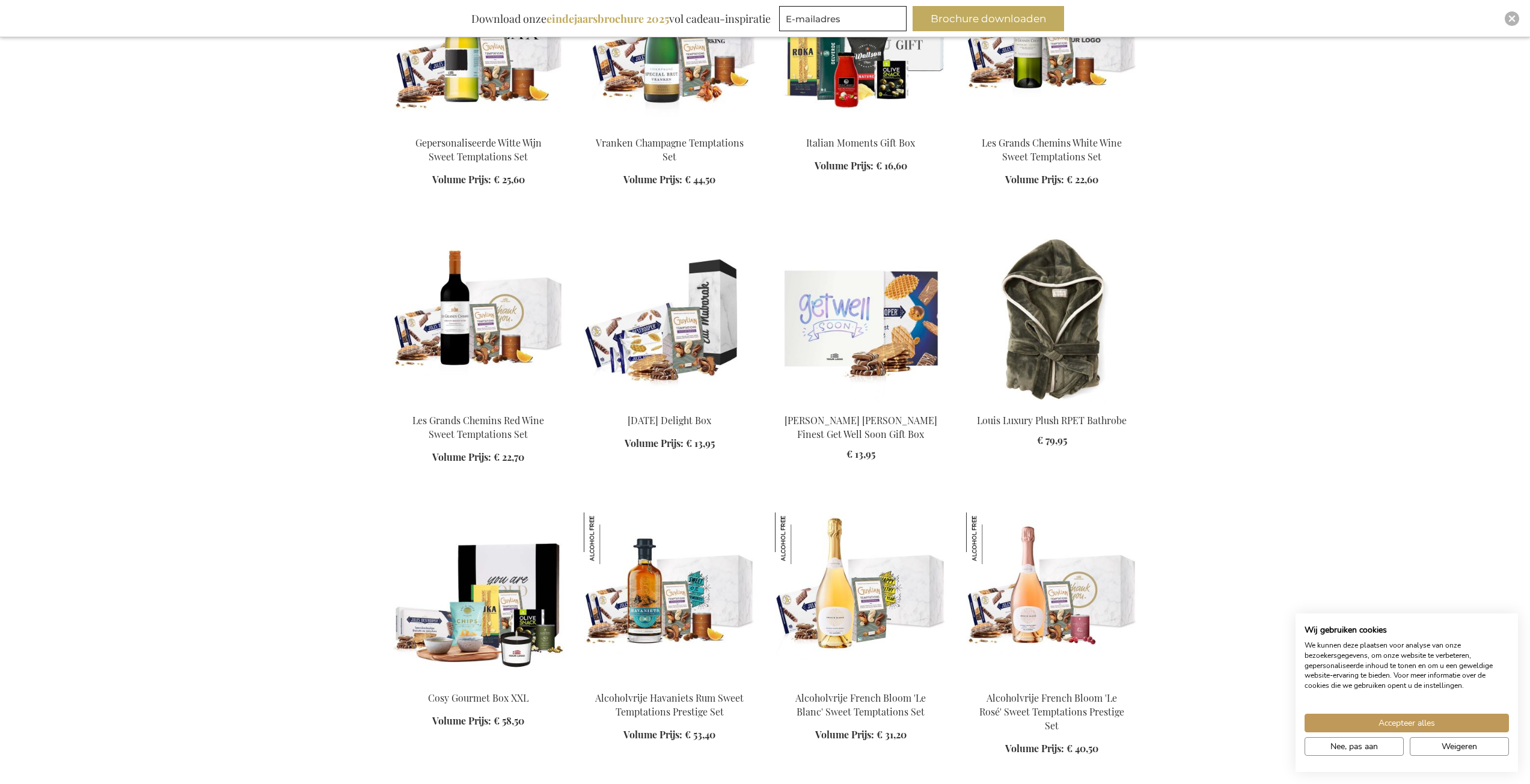
scroll to position [2223, 0]
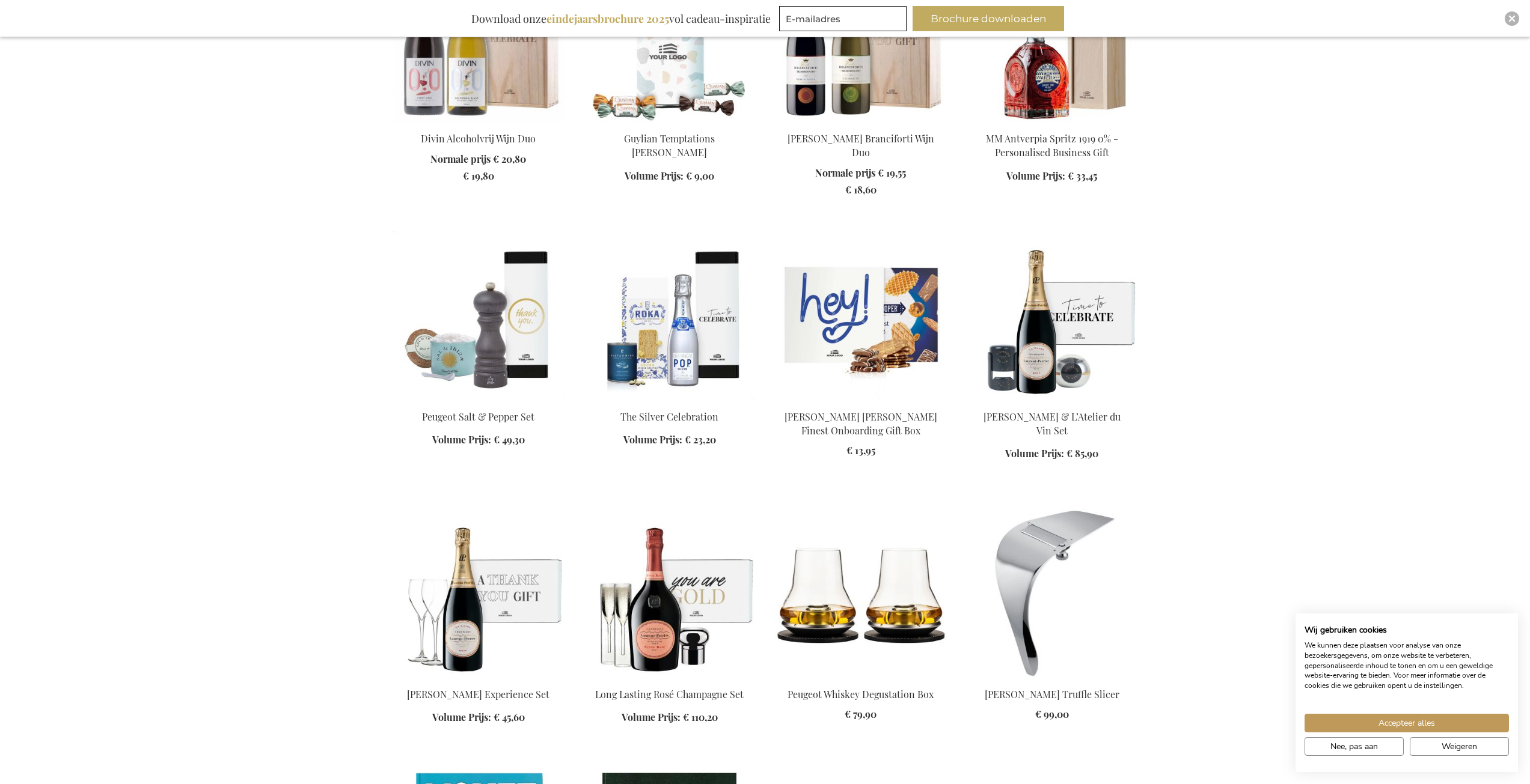
scroll to position [3606, 0]
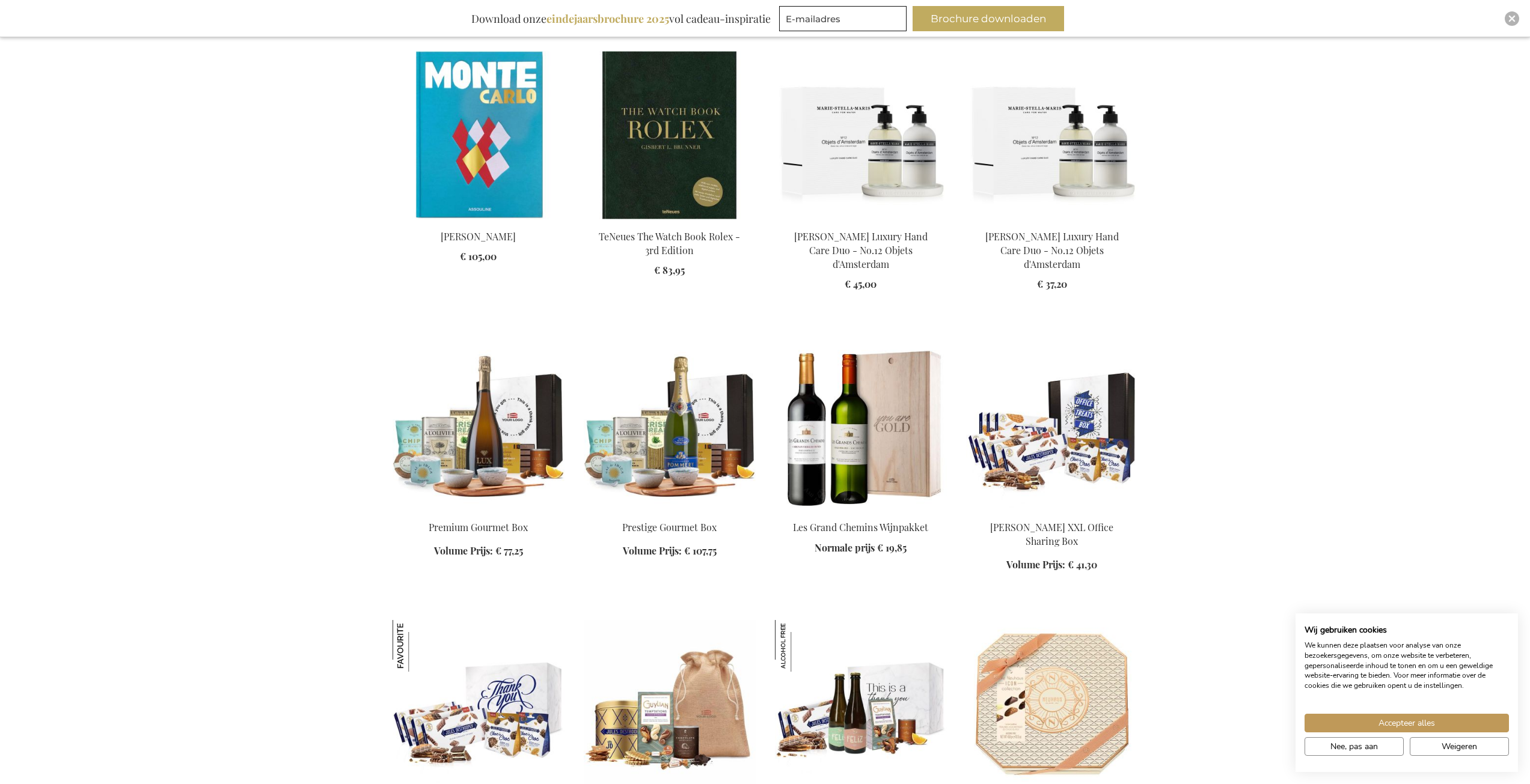
scroll to position [4387, 0]
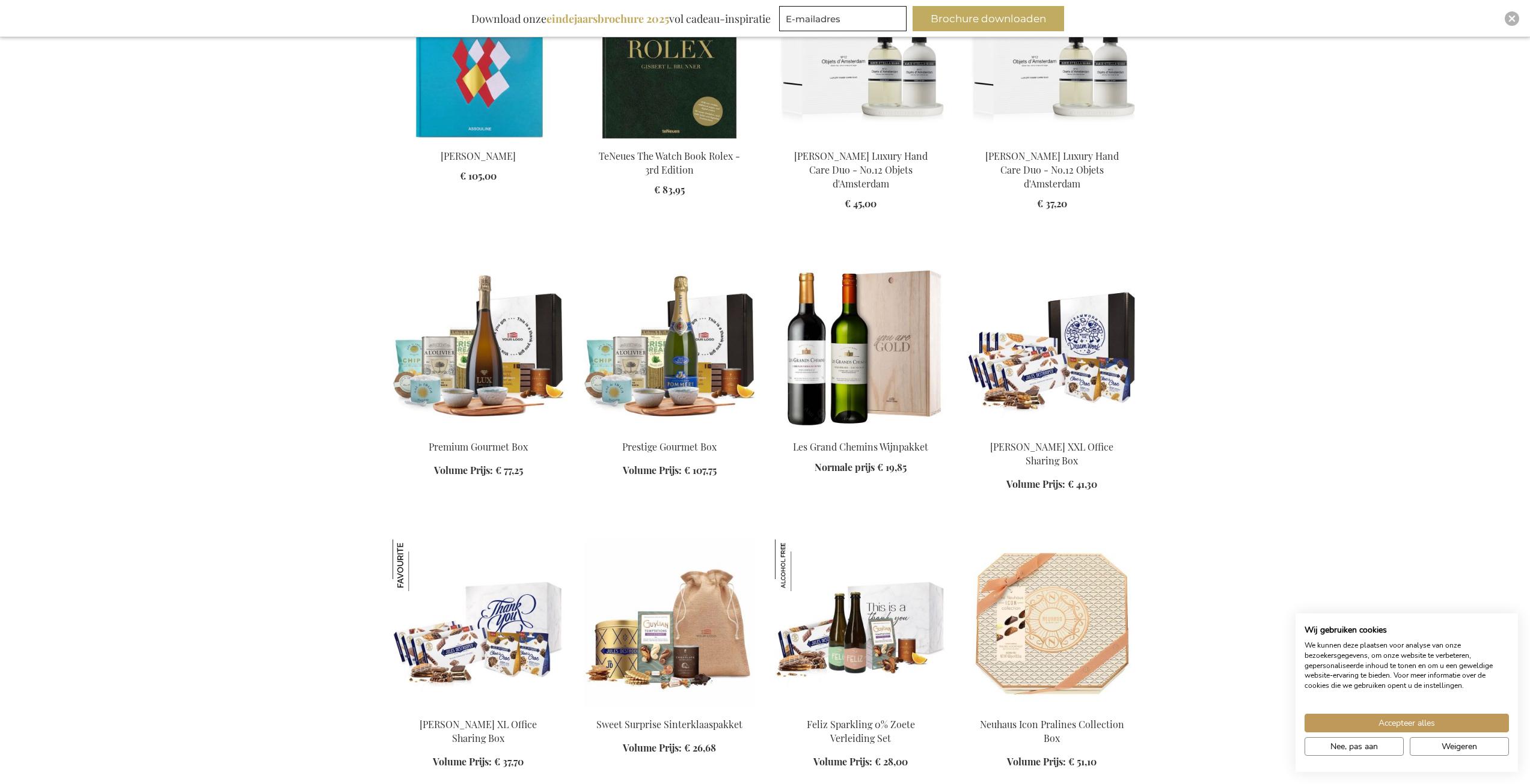
click at [1080, 345] on img at bounding box center [1052, 345] width 172 height 168
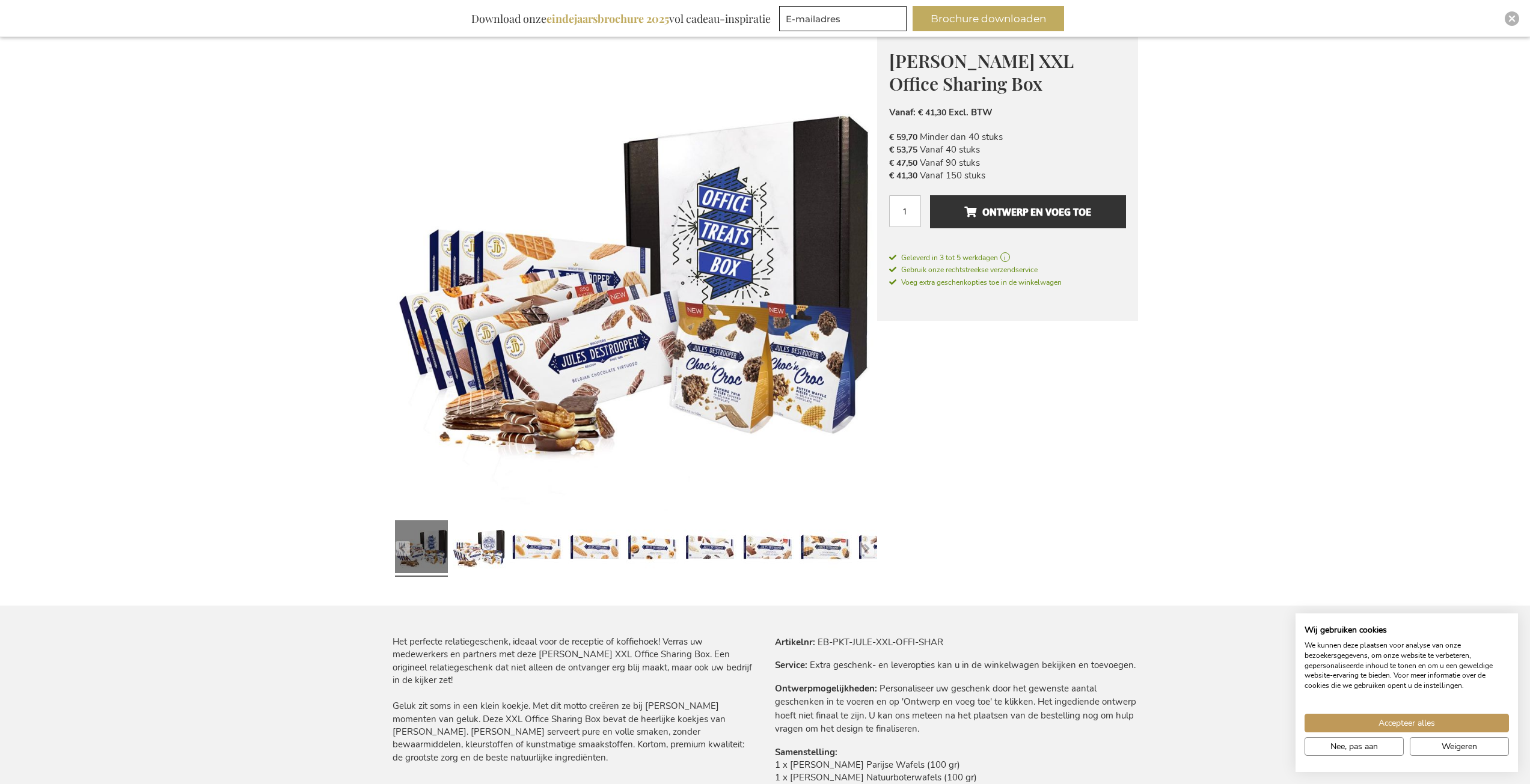
scroll to position [60, 0]
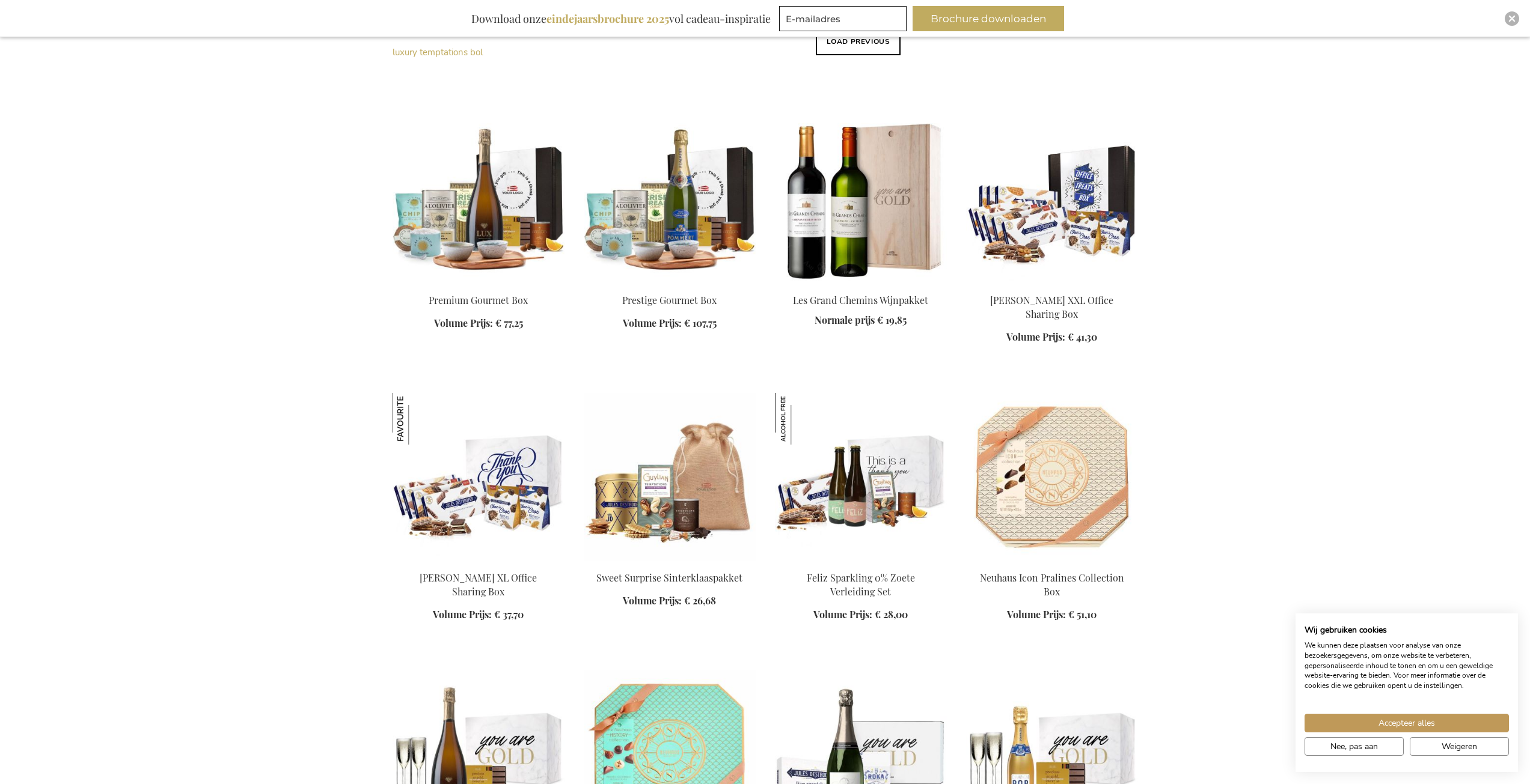
scroll to position [353, 0]
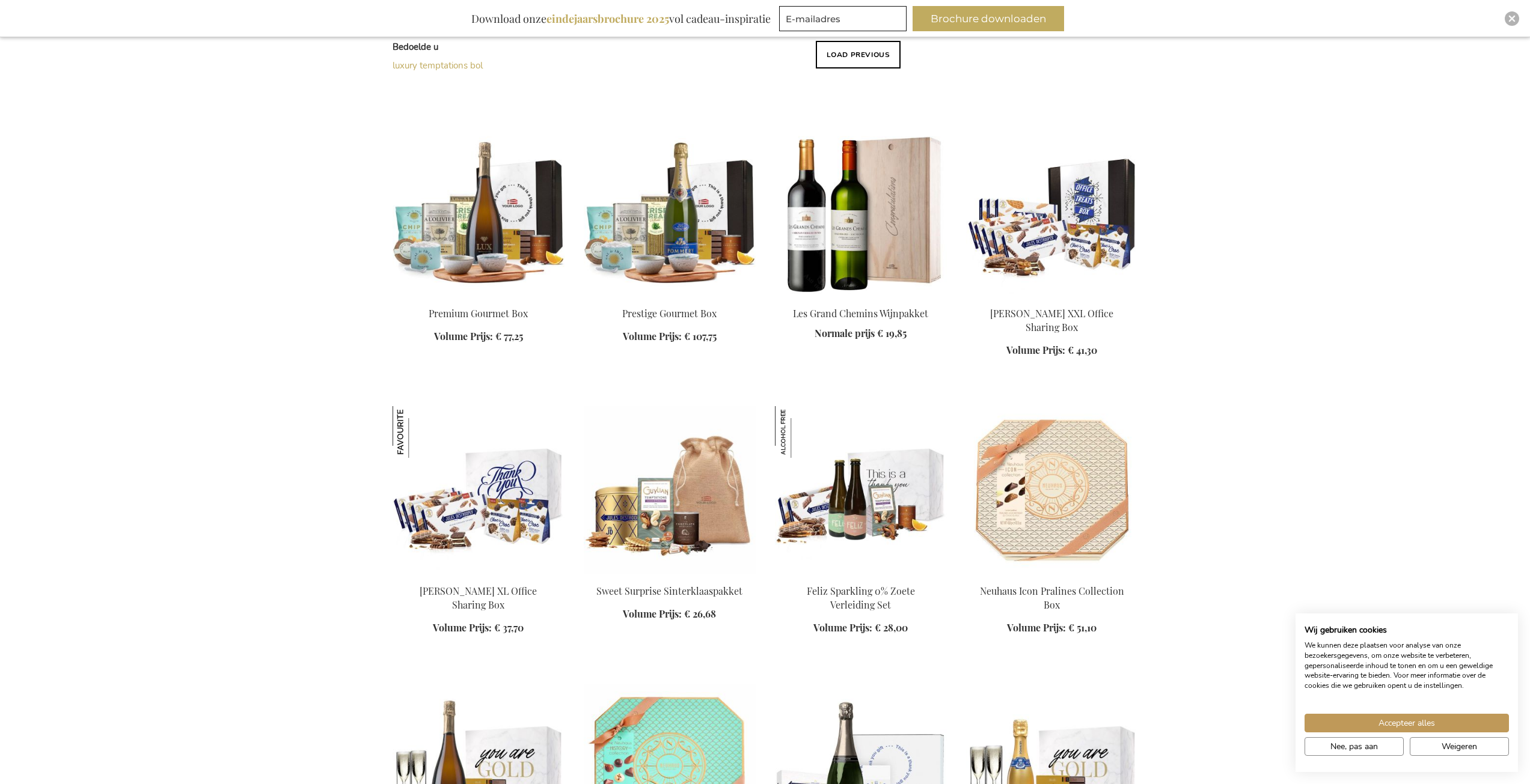
click at [857, 215] on img at bounding box center [861, 212] width 172 height 168
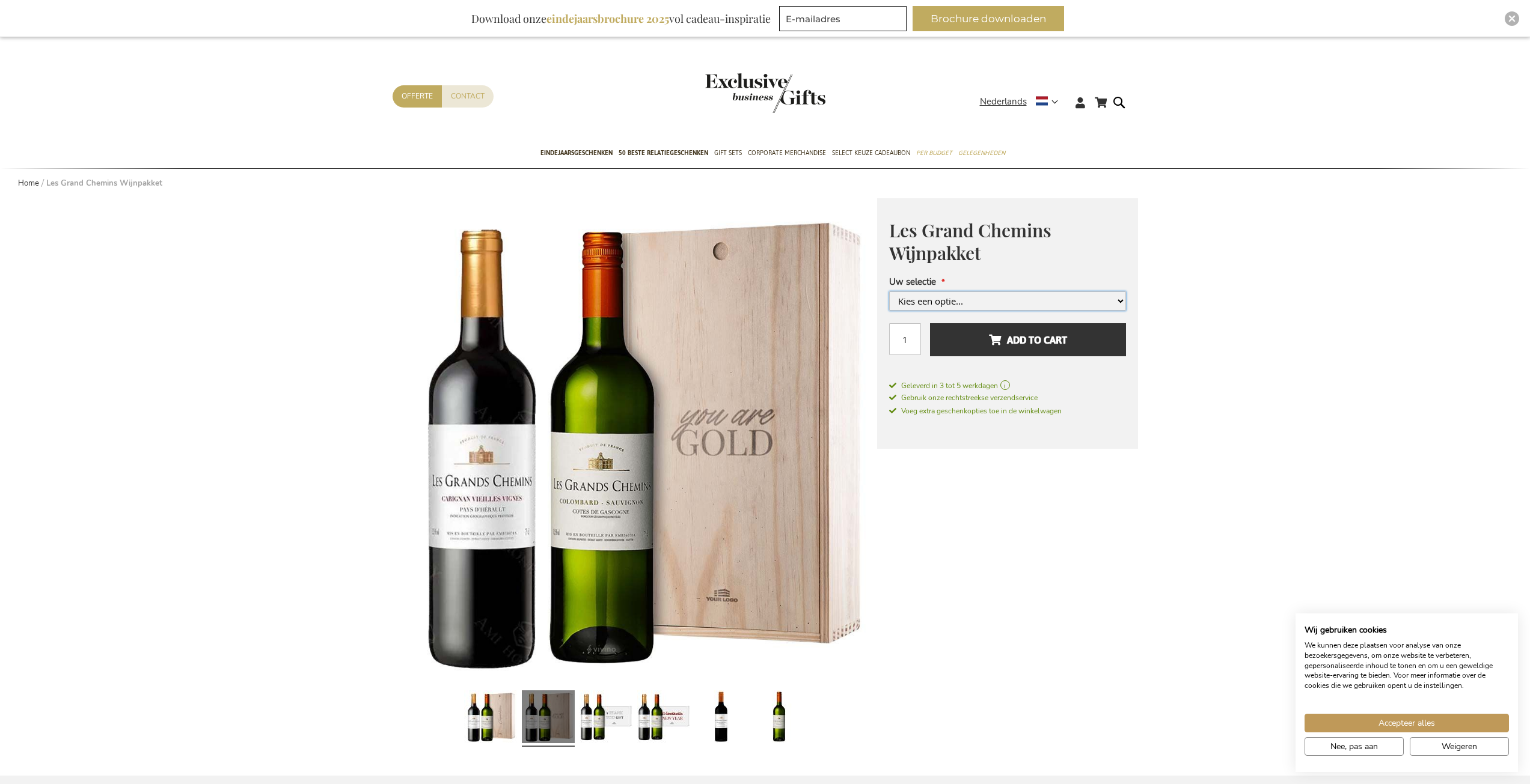
click at [1114, 299] on select "Kies een optie... Met Gepersonaliseerde Houten Kist +€ 10,00 Met Gepersonalisee…" at bounding box center [1007, 301] width 237 height 19
select select "1553"
click at [889, 311] on select "Kies een optie... Met Gepersonaliseerde Houten Kist +€ 10,00 Met Gepersonalisee…" at bounding box center [1007, 301] width 237 height 19
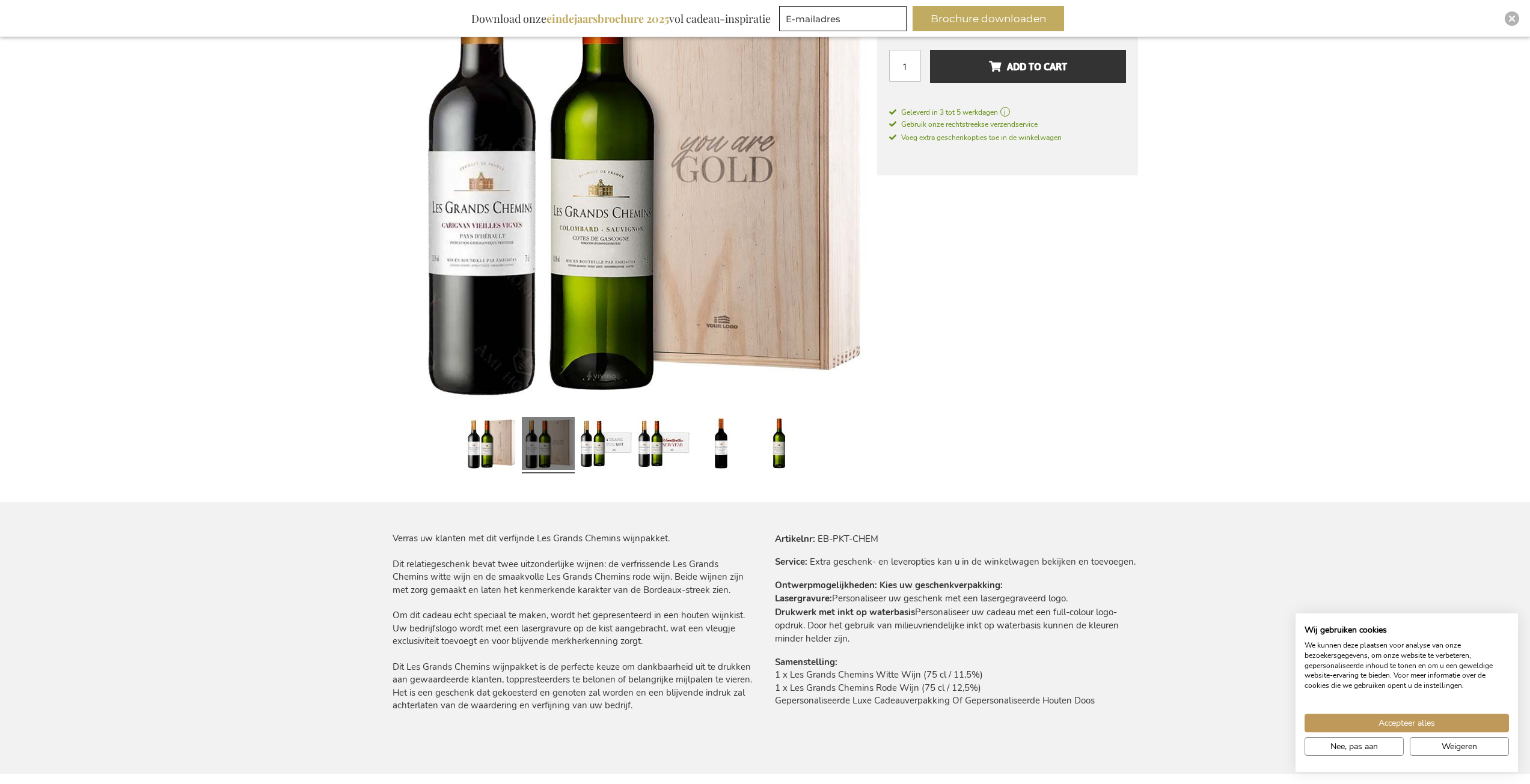
scroll to position [301, 0]
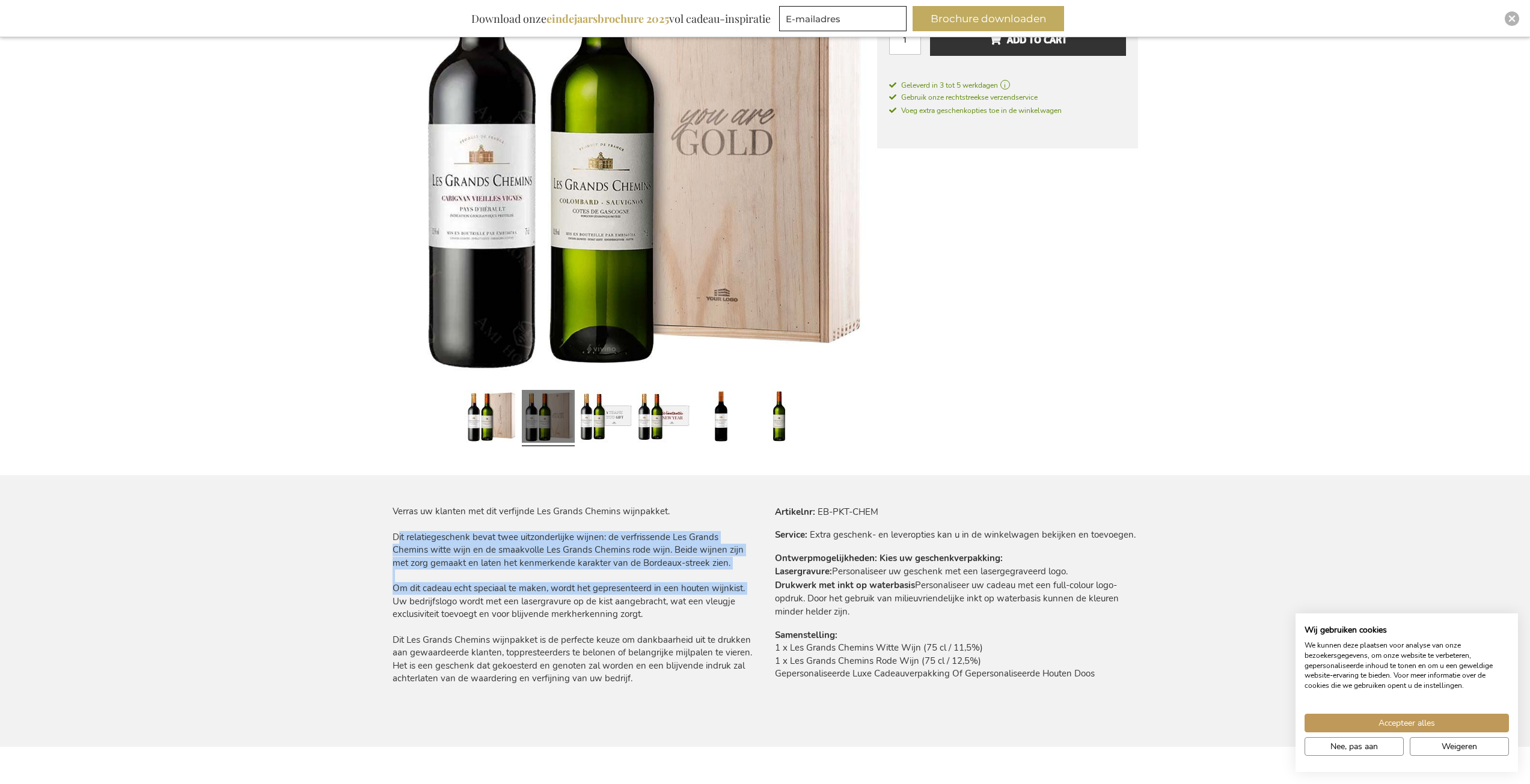
drag, startPoint x: 395, startPoint y: 534, endPoint x: 743, endPoint y: 589, distance: 352.3
click at [743, 589] on div "Verras uw klanten met dit verfijnde Les Grands Chemins wijnpakket. Dit relatieg…" at bounding box center [574, 596] width 363 height 180
copy div "Dit relatiegeschenk bevat twee uitzonderlijke wijnen: de verfrissende Les Grand…"
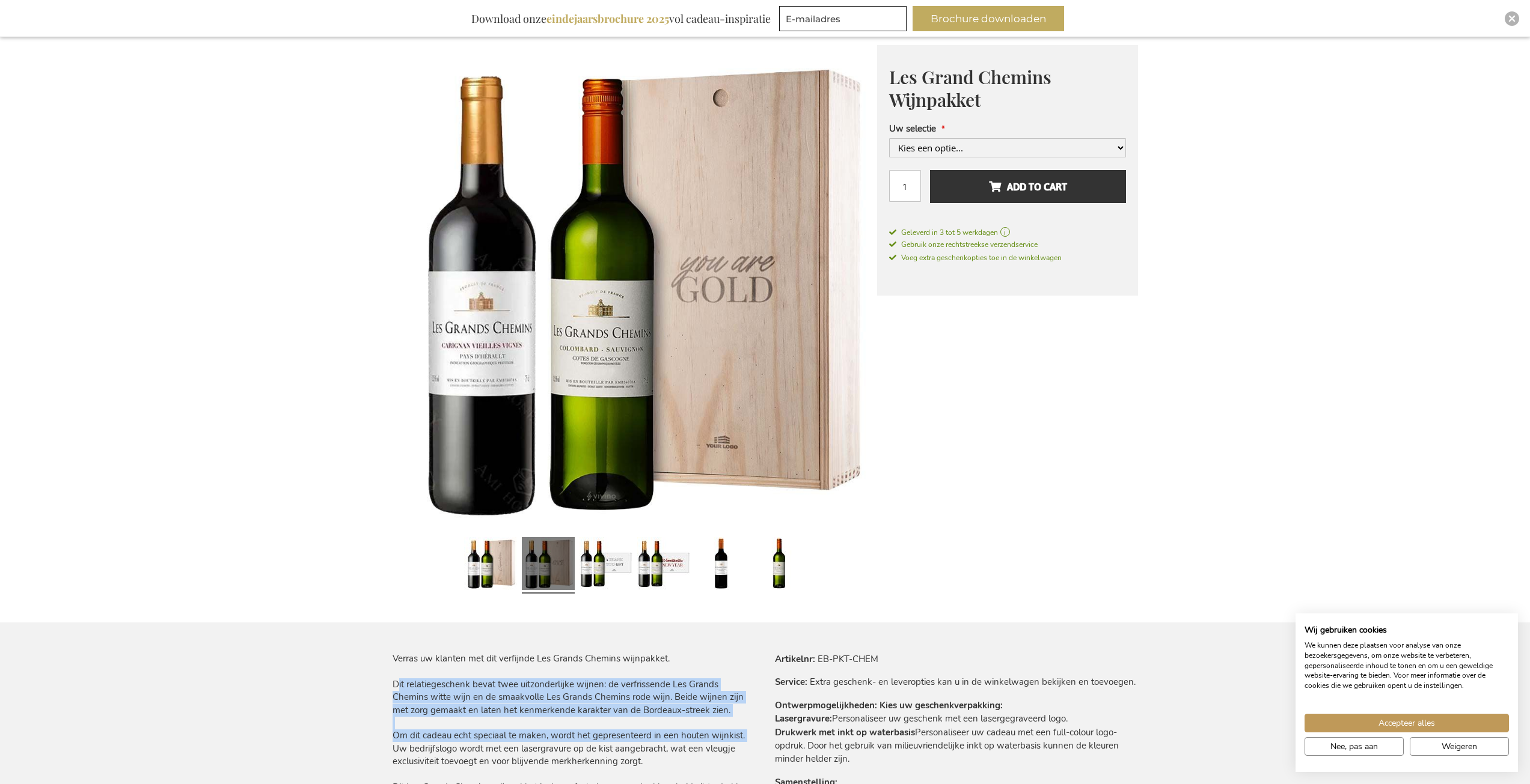
scroll to position [60, 0]
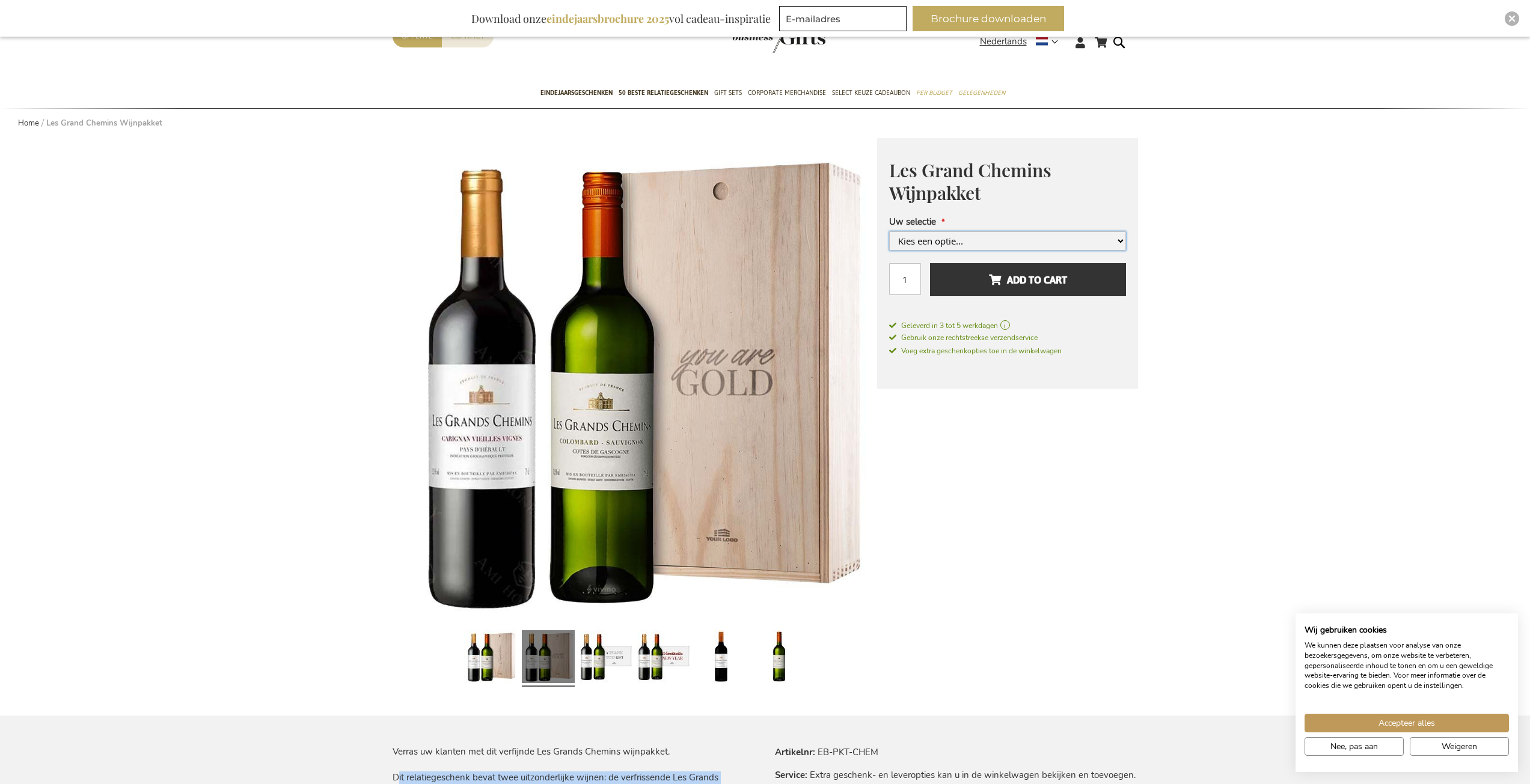
click at [1096, 242] on select "Kies een optie... Met Gepersonaliseerde Houten Kist +€ 10,00 Met Gepersonalisee…" at bounding box center [1007, 241] width 237 height 19
click at [889, 250] on select "Kies een optie... Met Gepersonaliseerde Houten Kist +€ 10,00 Met Gepersonalisee…" at bounding box center [1007, 241] width 237 height 19
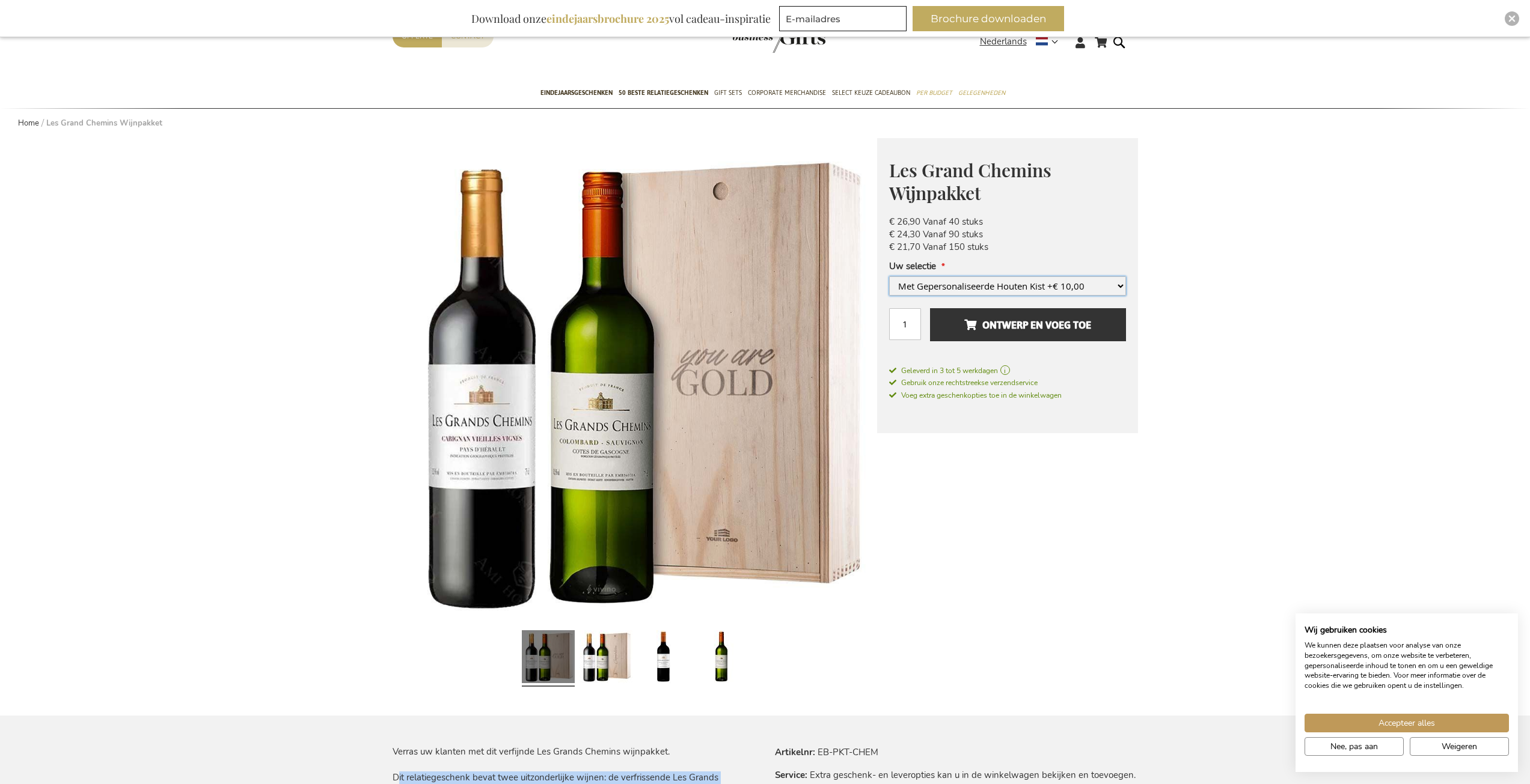
click at [1021, 286] on select "Kies een optie... Met Gepersonaliseerde Houten Kist +€ 10,00 Met Gepersonalisee…" at bounding box center [1007, 286] width 237 height 19
select select "1836"
click at [889, 276] on select "Kies een optie... Met Gepersonaliseerde Houten Kist +€ 10,00 Met Gepersonalisee…" at bounding box center [1007, 286] width 237 height 19
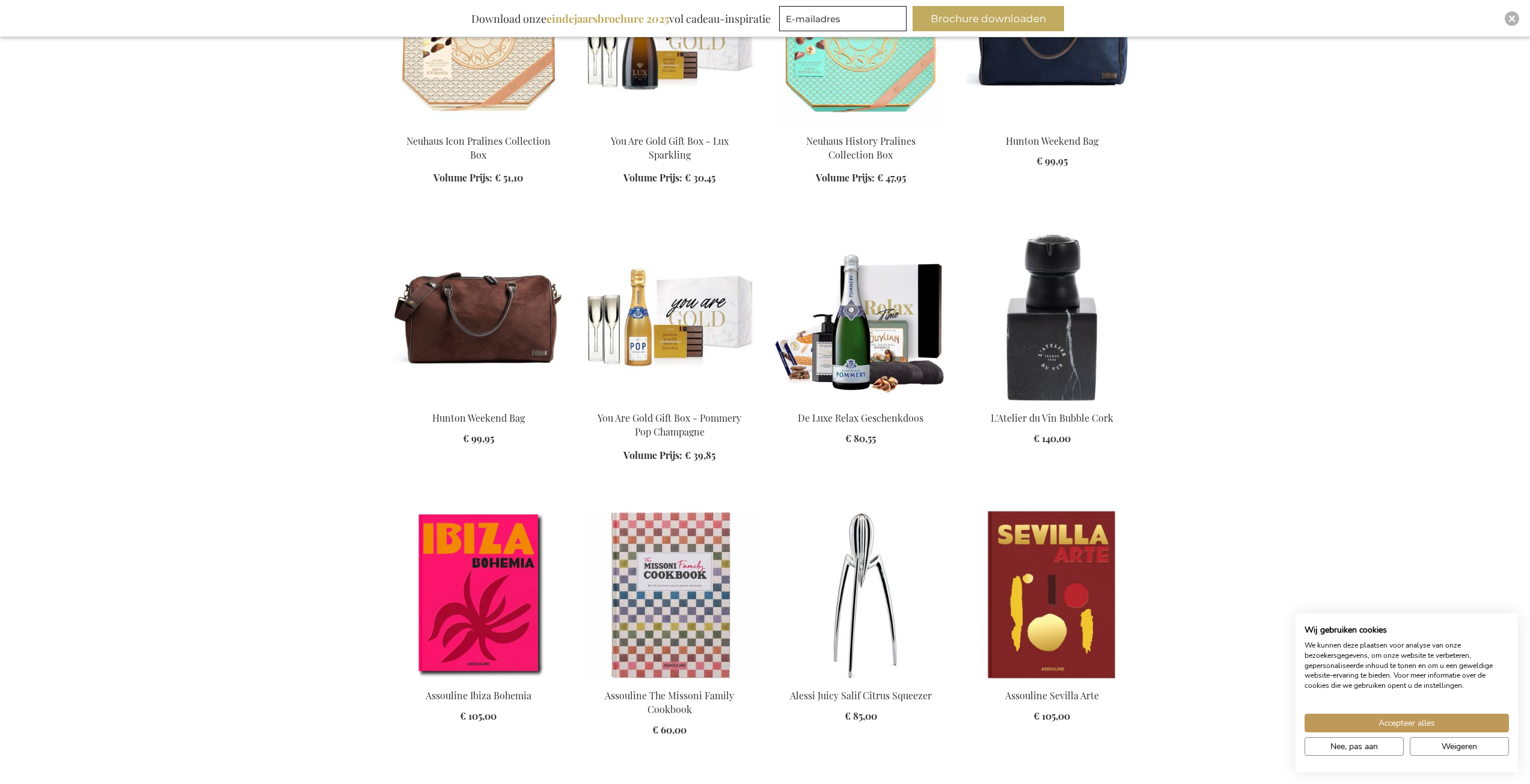
scroll to position [1141, 0]
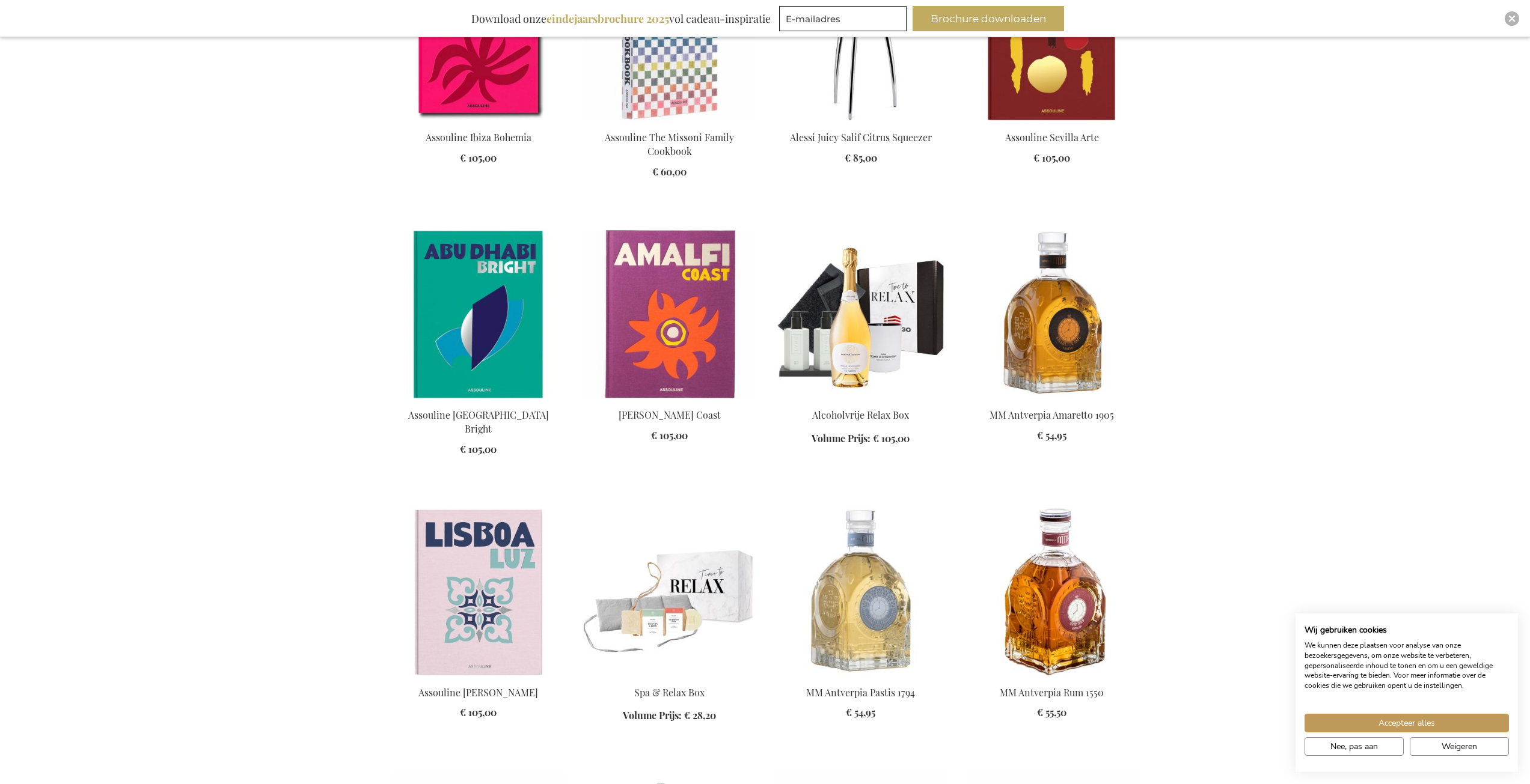
scroll to position [1742, 0]
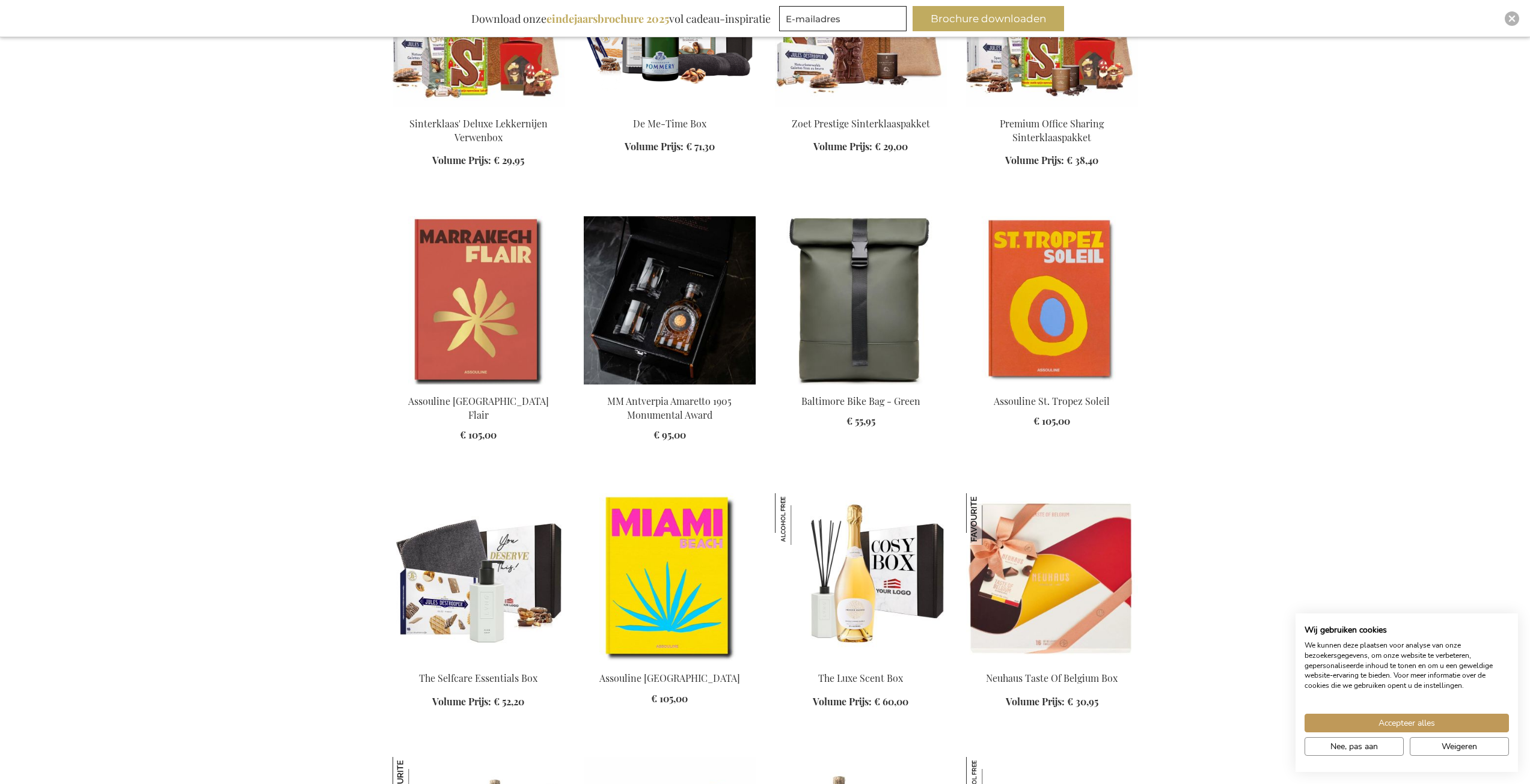
scroll to position [2523, 0]
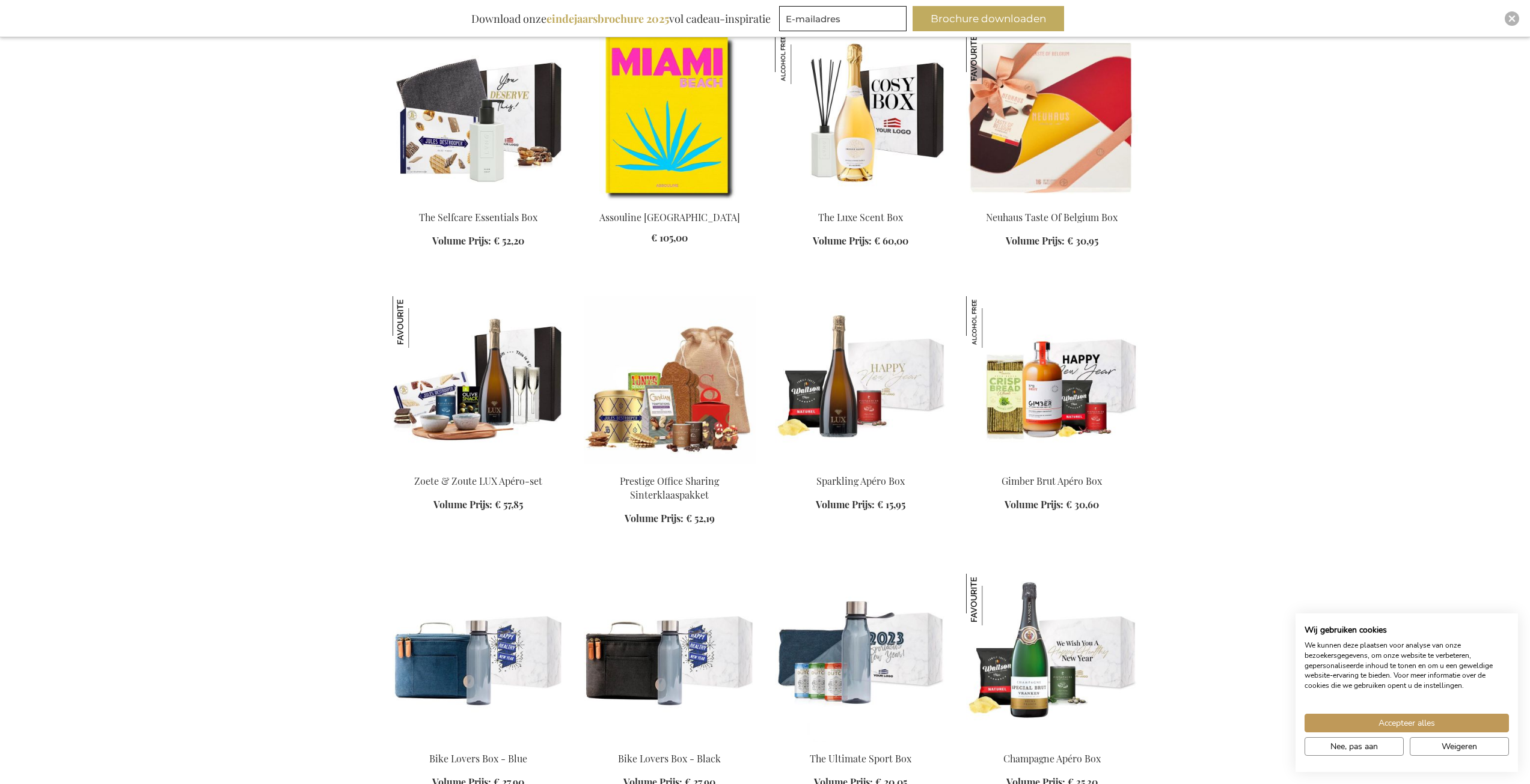
scroll to position [2824, 0]
